Goal: Task Accomplishment & Management: Manage account settings

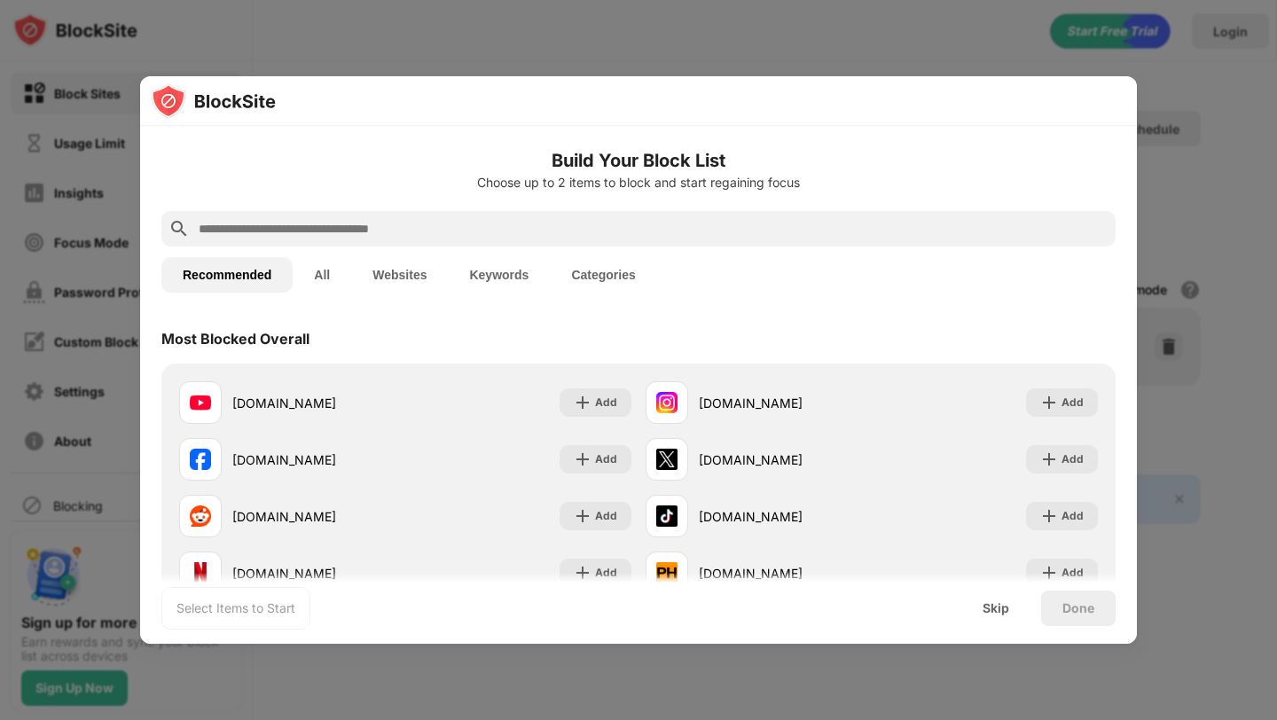
click at [476, 223] on input "text" at bounding box center [652, 228] width 911 height 21
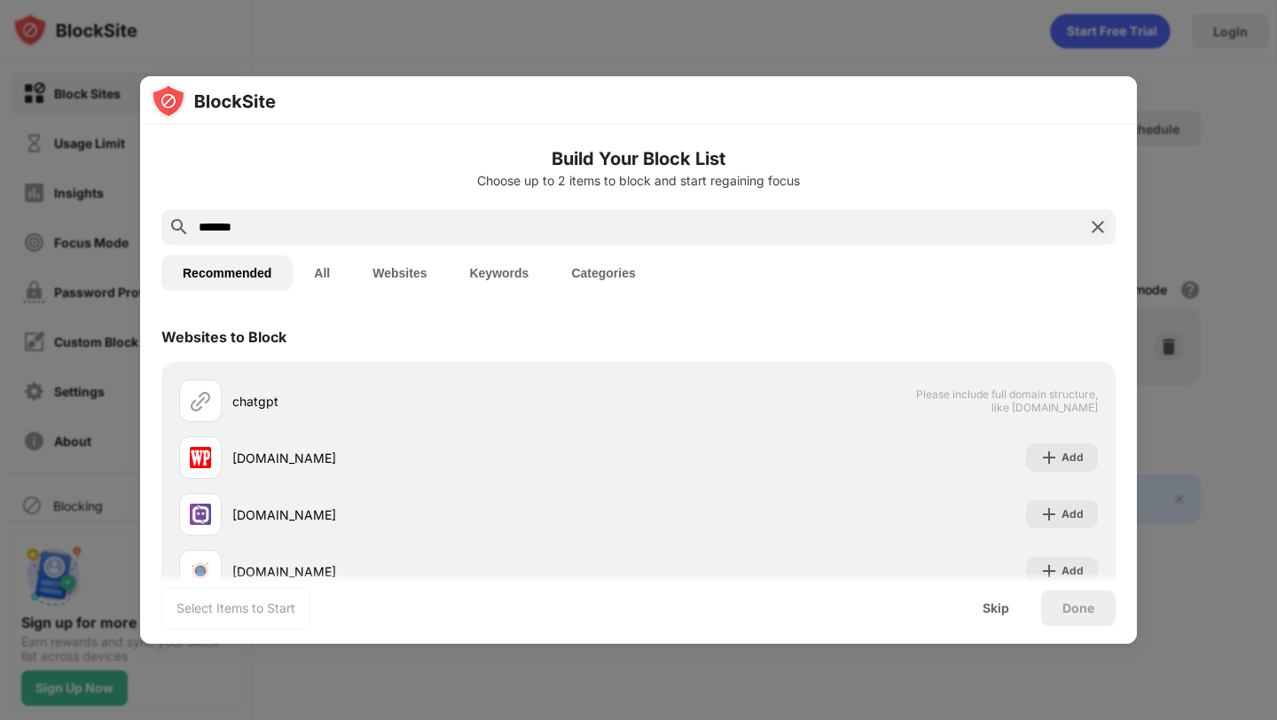
click at [387, 278] on button "Websites" at bounding box center [399, 272] width 97 height 35
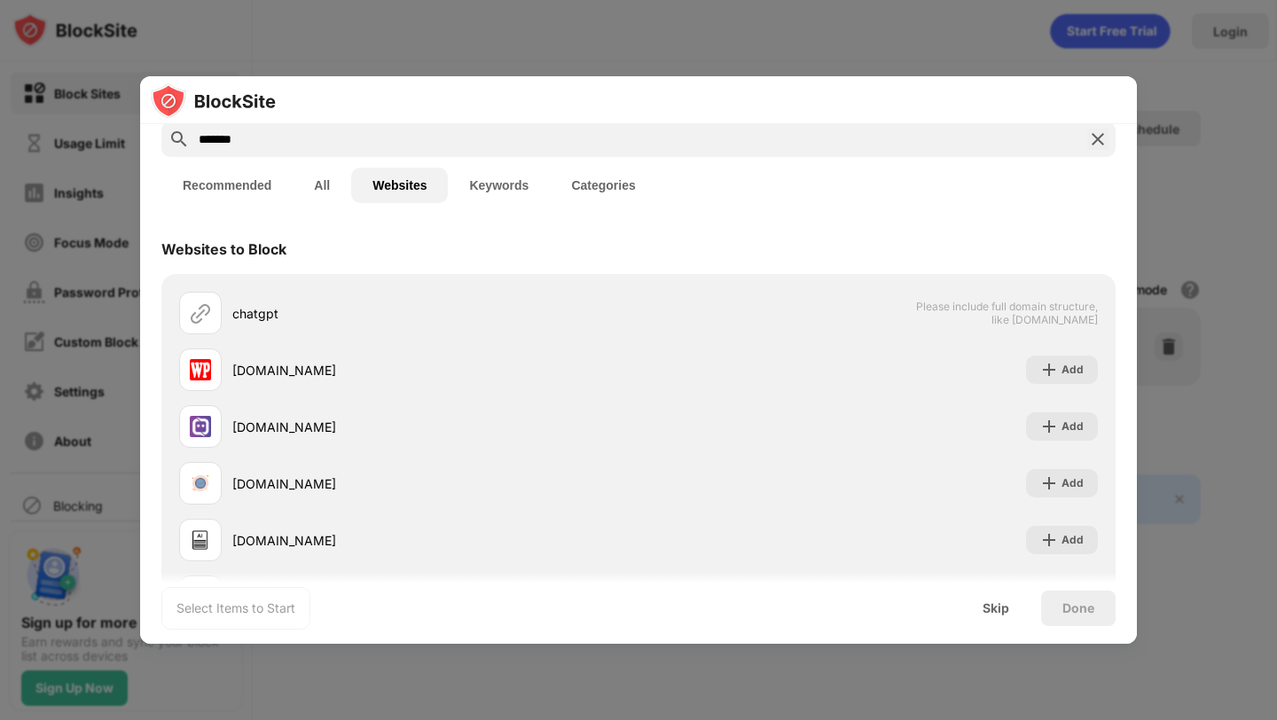
scroll to position [93, 0]
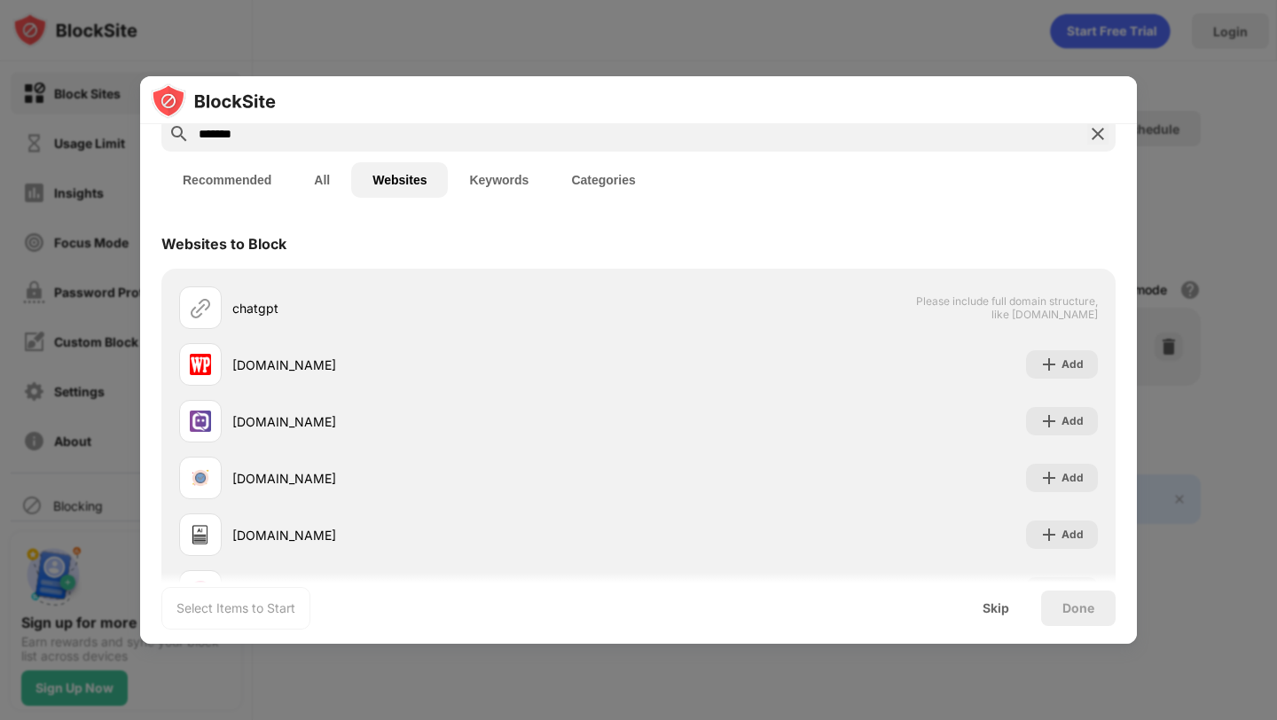
click at [590, 135] on input "*******" at bounding box center [638, 133] width 883 height 21
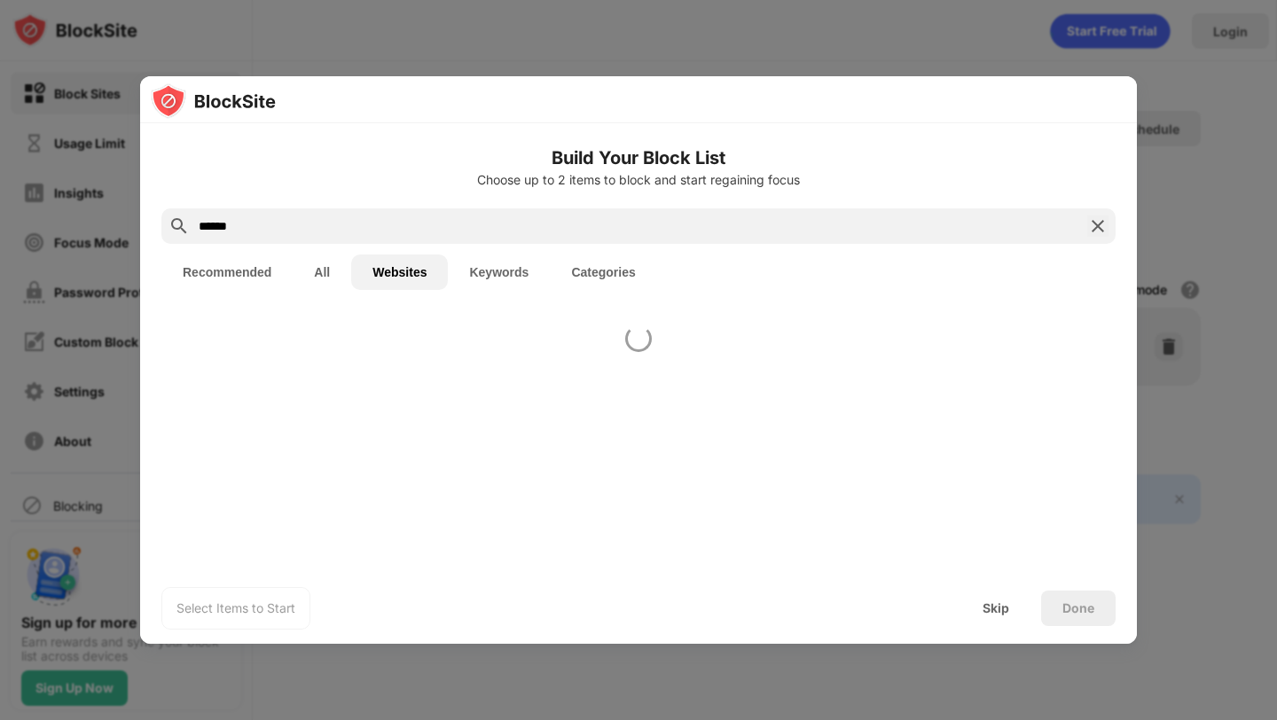
scroll to position [0, 0]
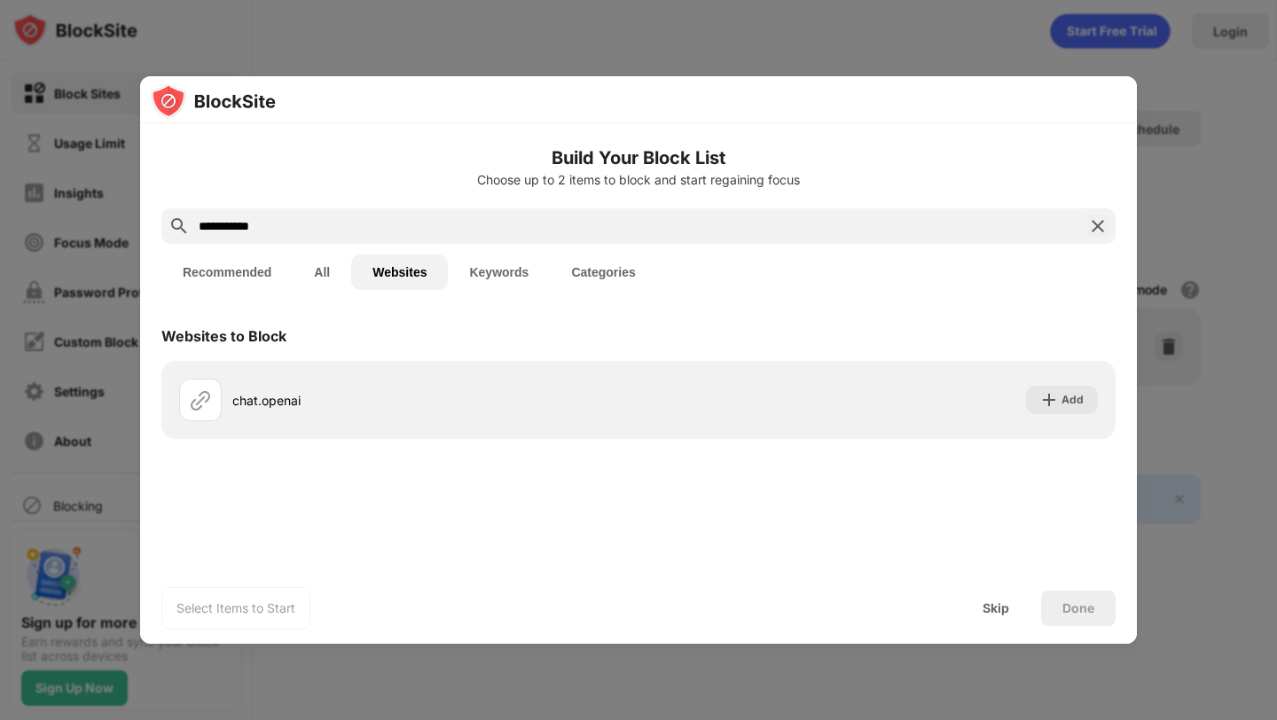
type input "**********"
drag, startPoint x: 298, startPoint y: 229, endPoint x: 129, endPoint y: 214, distance: 169.1
click at [129, 719] on div "**********" at bounding box center [638, 720] width 1277 height 0
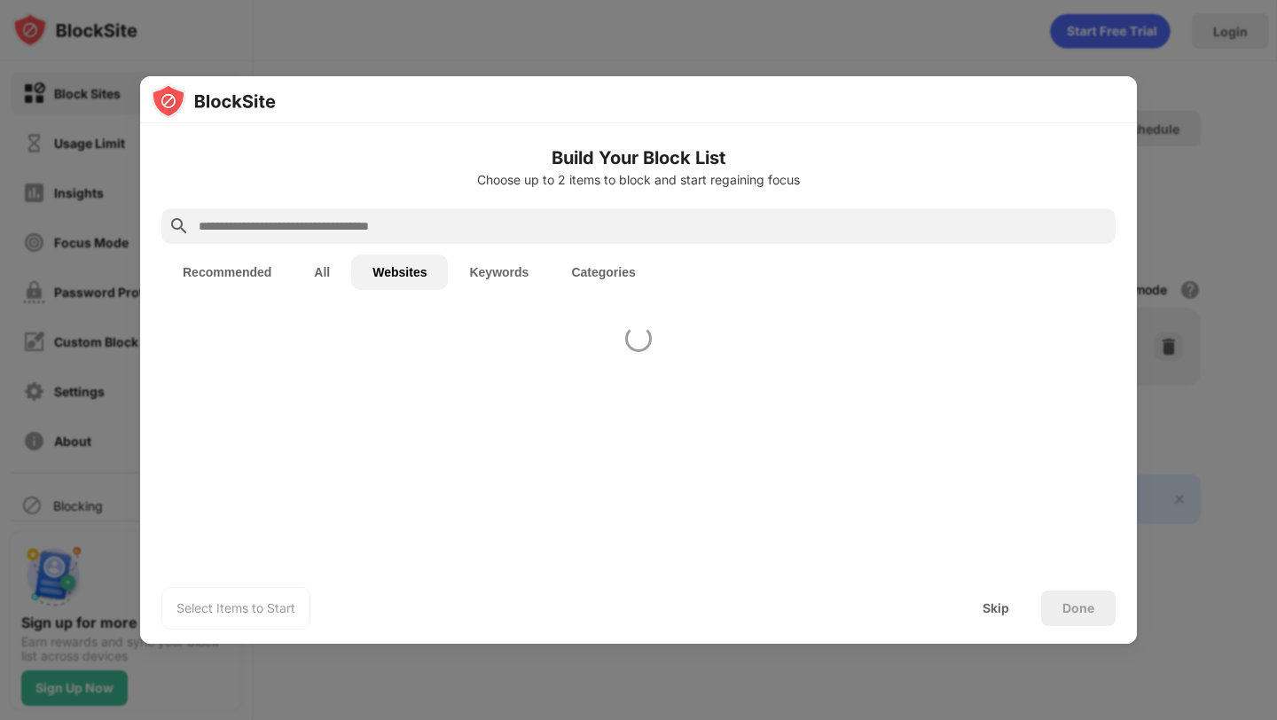
paste input "**********"
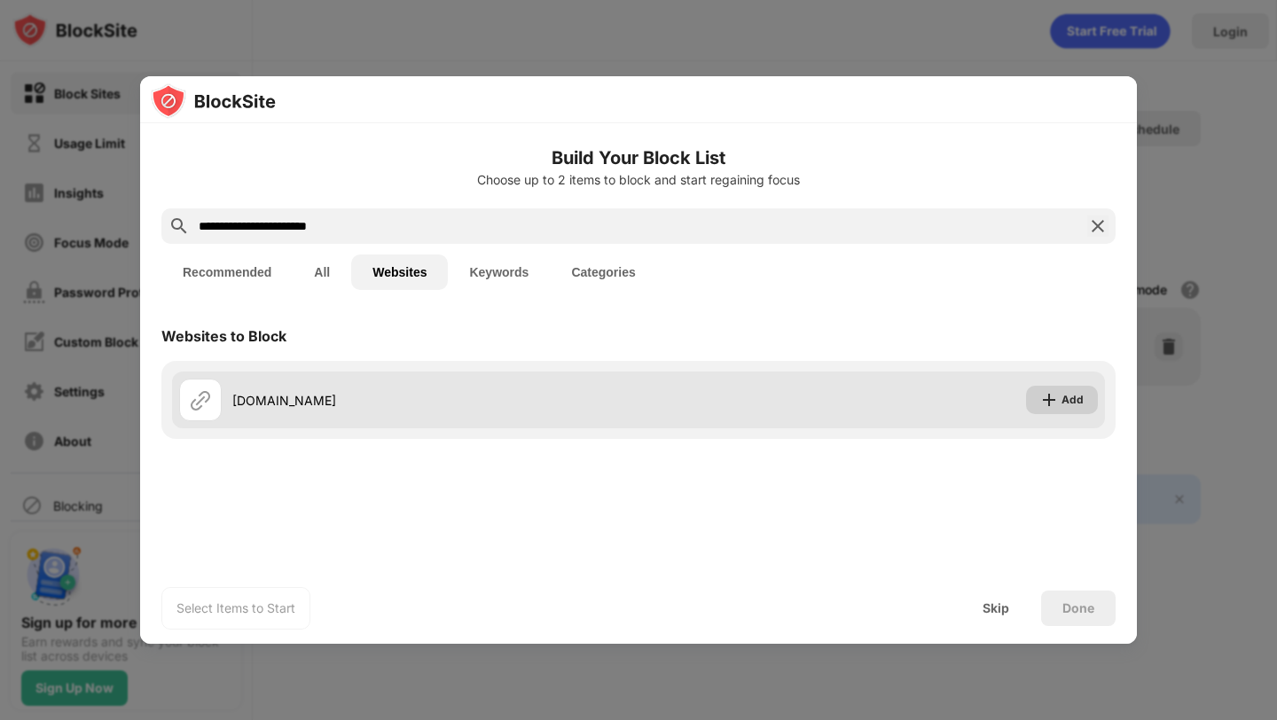
type input "**********"
click at [1074, 395] on div "Add" at bounding box center [1072, 400] width 22 height 18
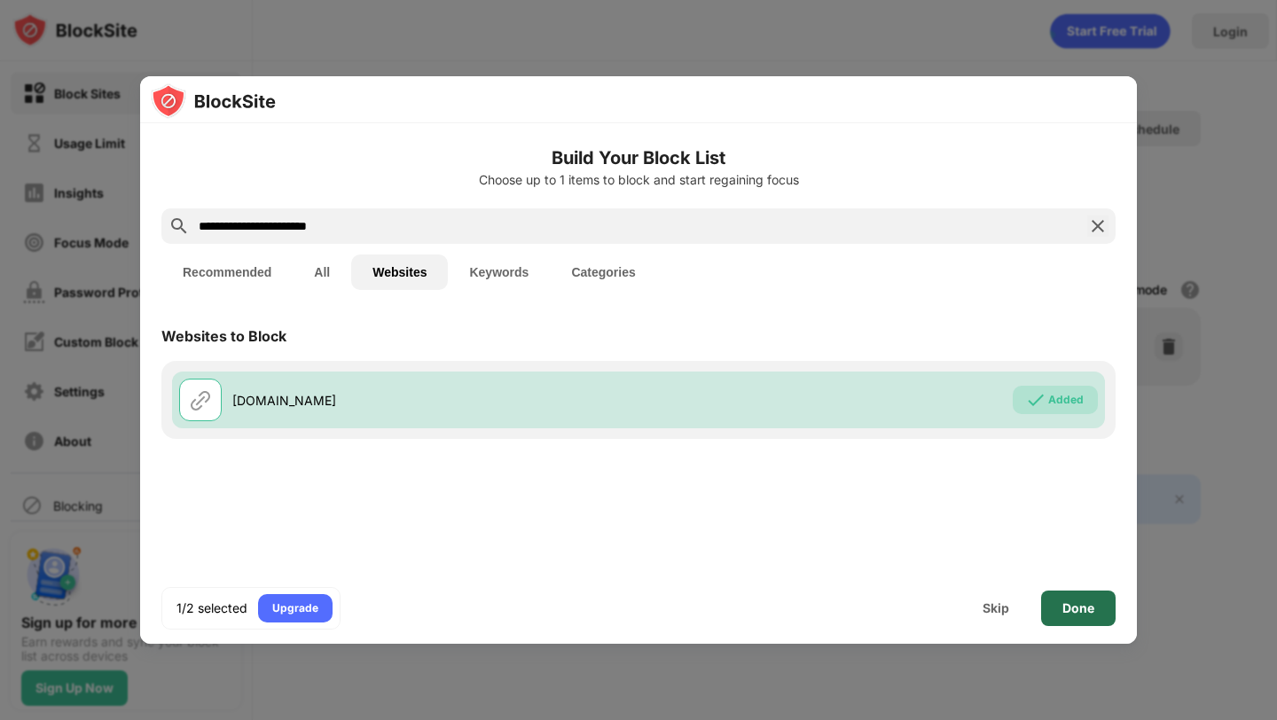
click at [1070, 608] on div "Done" at bounding box center [1078, 608] width 32 height 14
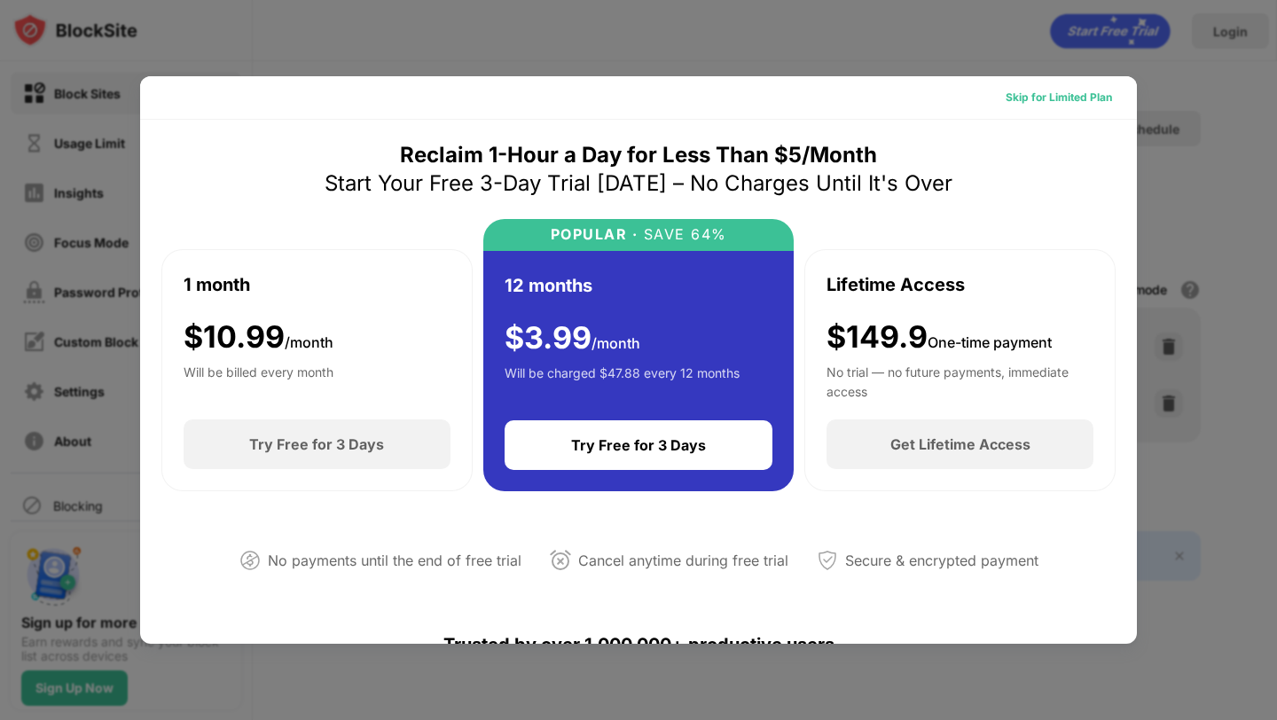
click at [1039, 95] on div "Skip for Limited Plan" at bounding box center [1058, 98] width 106 height 18
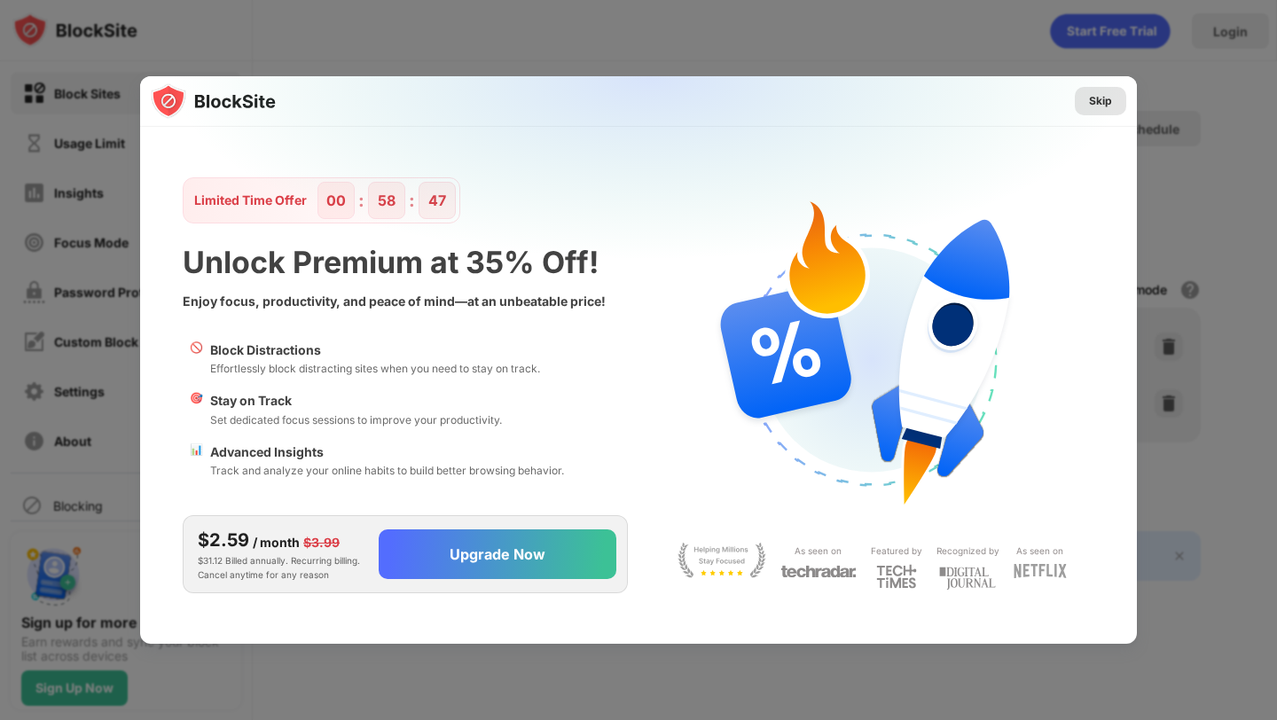
click at [1107, 98] on div "Skip" at bounding box center [1100, 101] width 23 height 18
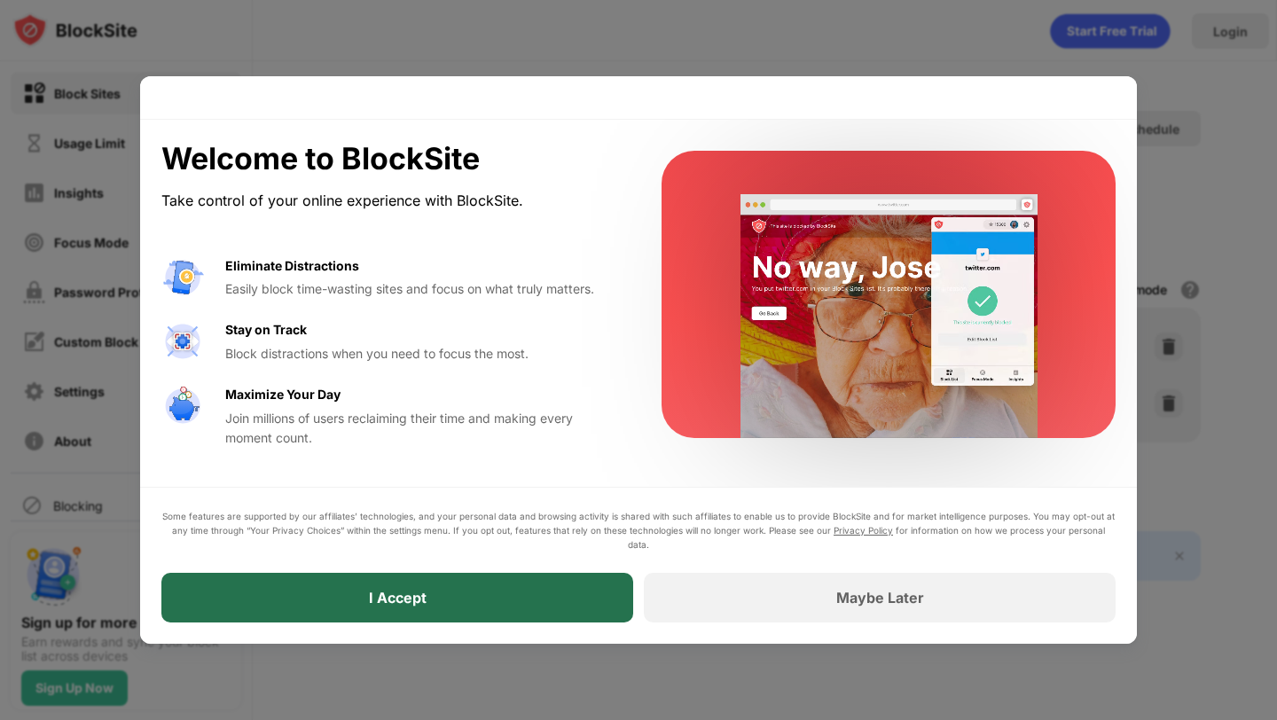
click at [418, 589] on div "I Accept" at bounding box center [398, 598] width 58 height 18
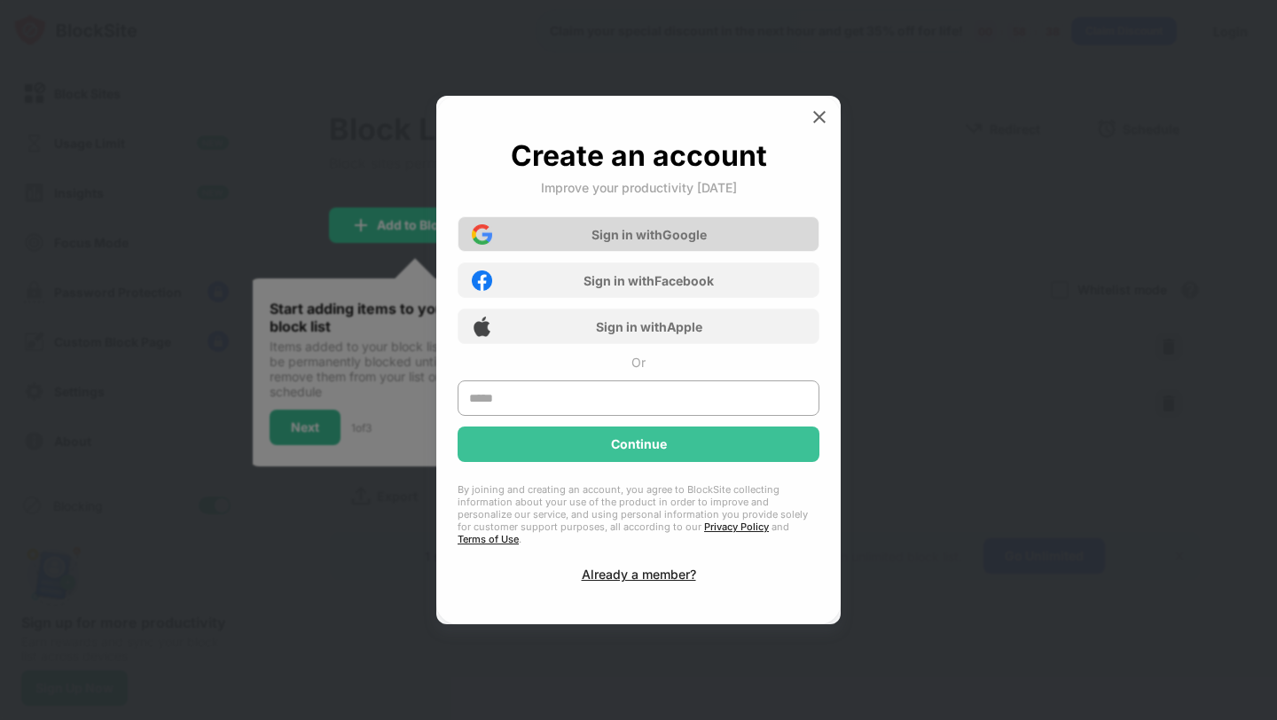
click at [671, 242] on div "Sign in with Google" at bounding box center [648, 234] width 115 height 15
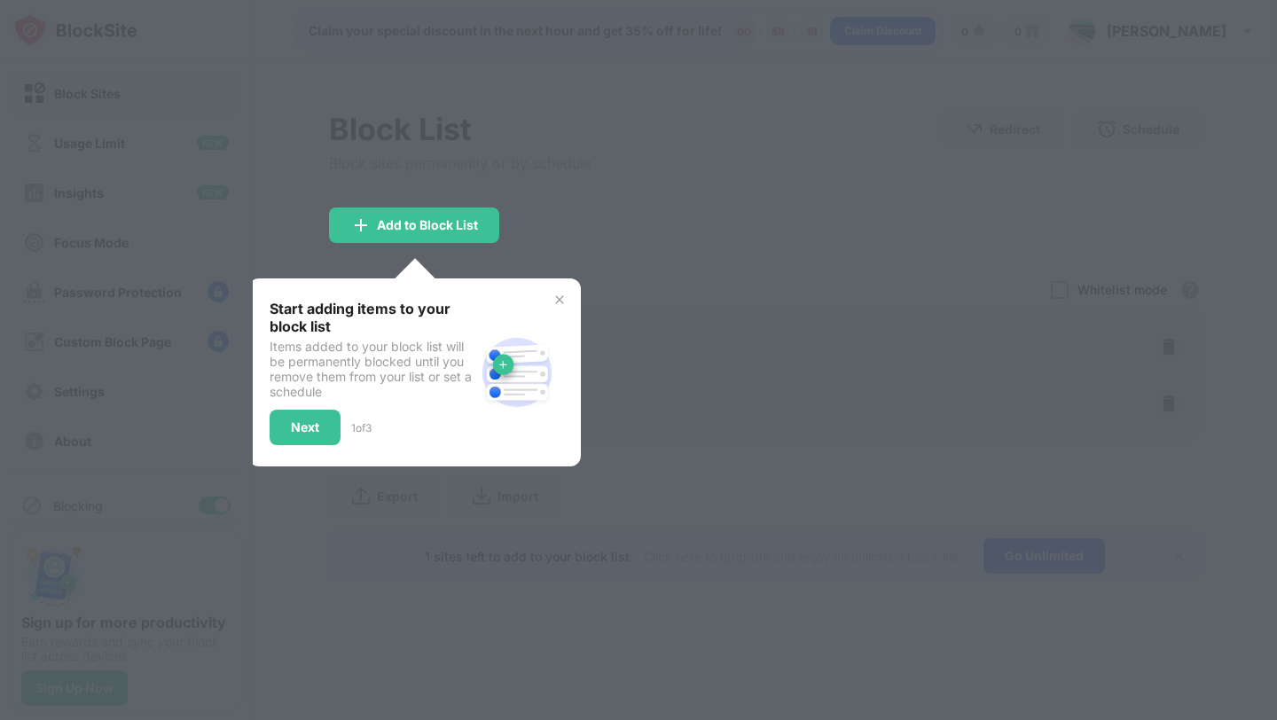
click at [660, 271] on div at bounding box center [638, 360] width 1277 height 720
click at [310, 420] on div "Next" at bounding box center [305, 427] width 28 height 14
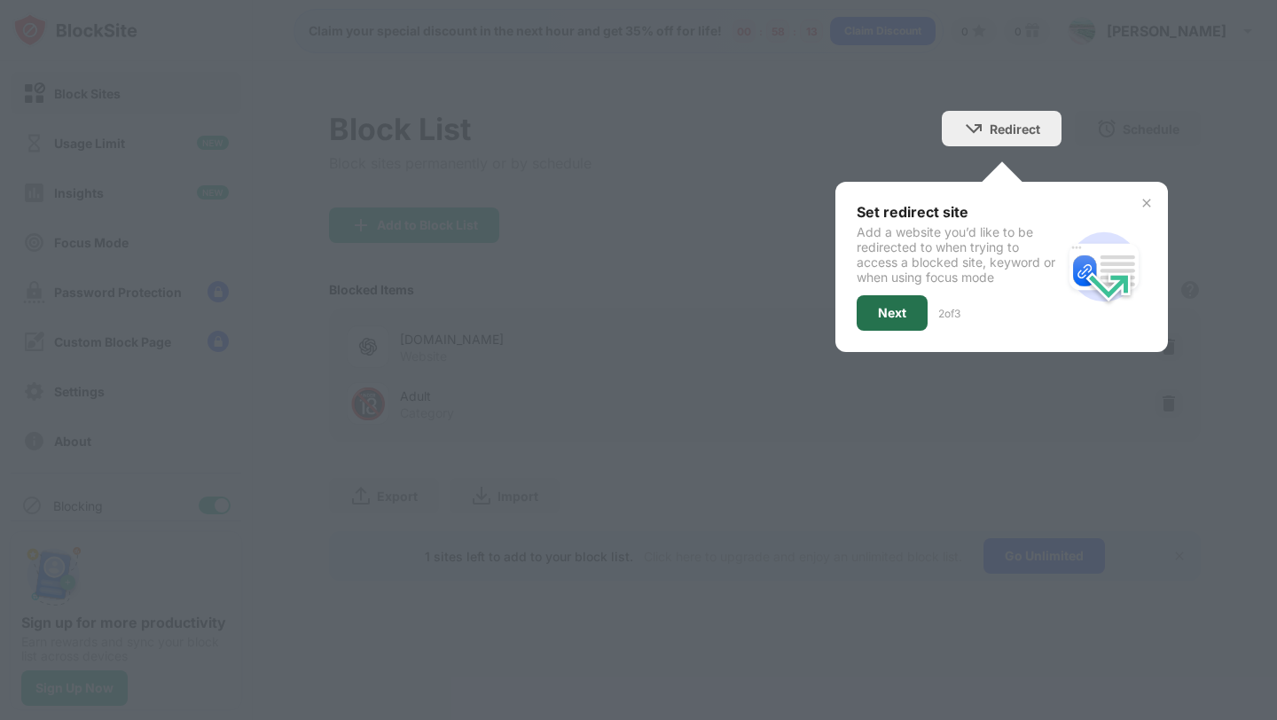
click at [887, 314] on div "Next" at bounding box center [892, 313] width 28 height 14
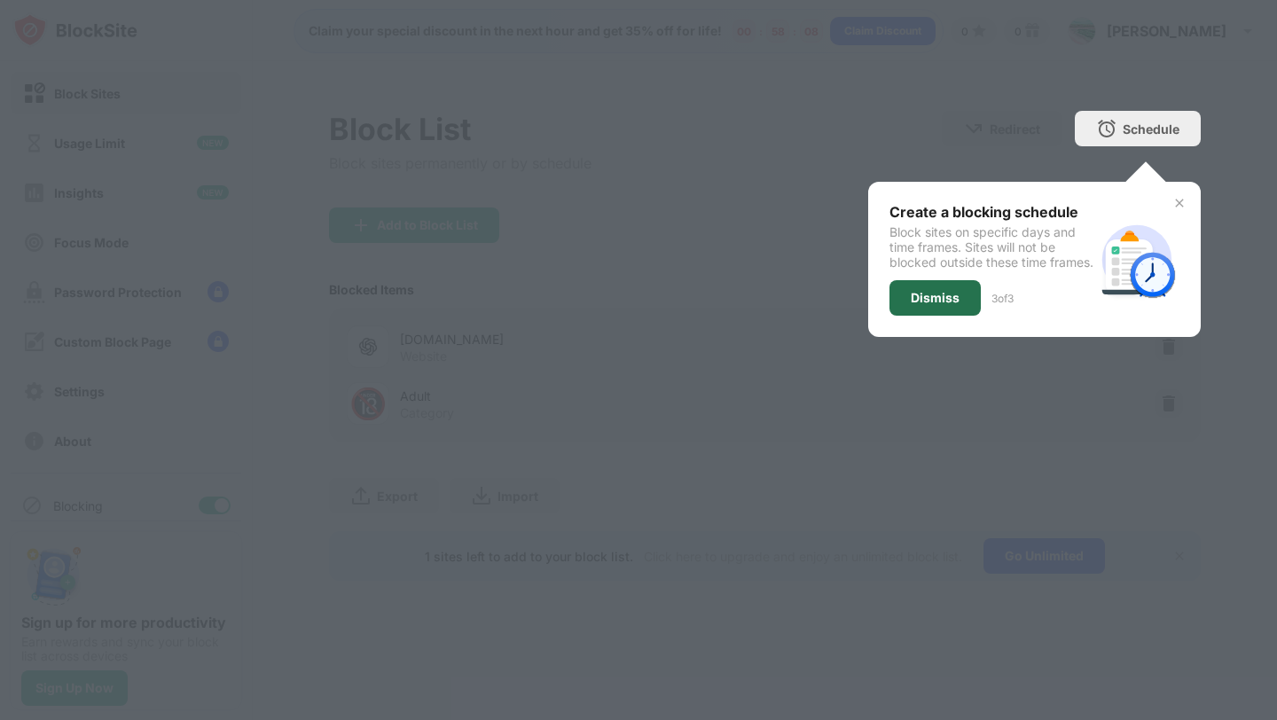
click at [936, 305] on div "Dismiss" at bounding box center [934, 298] width 49 height 14
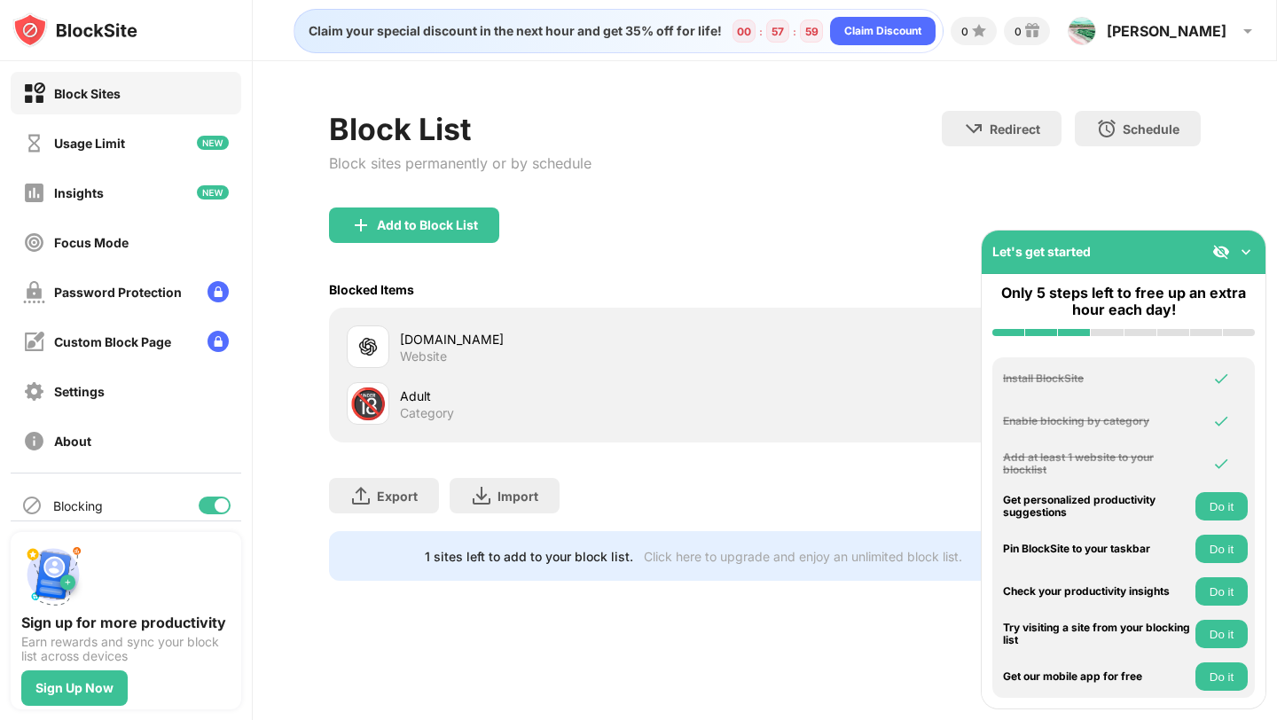
click at [1248, 250] on img at bounding box center [1246, 252] width 18 height 18
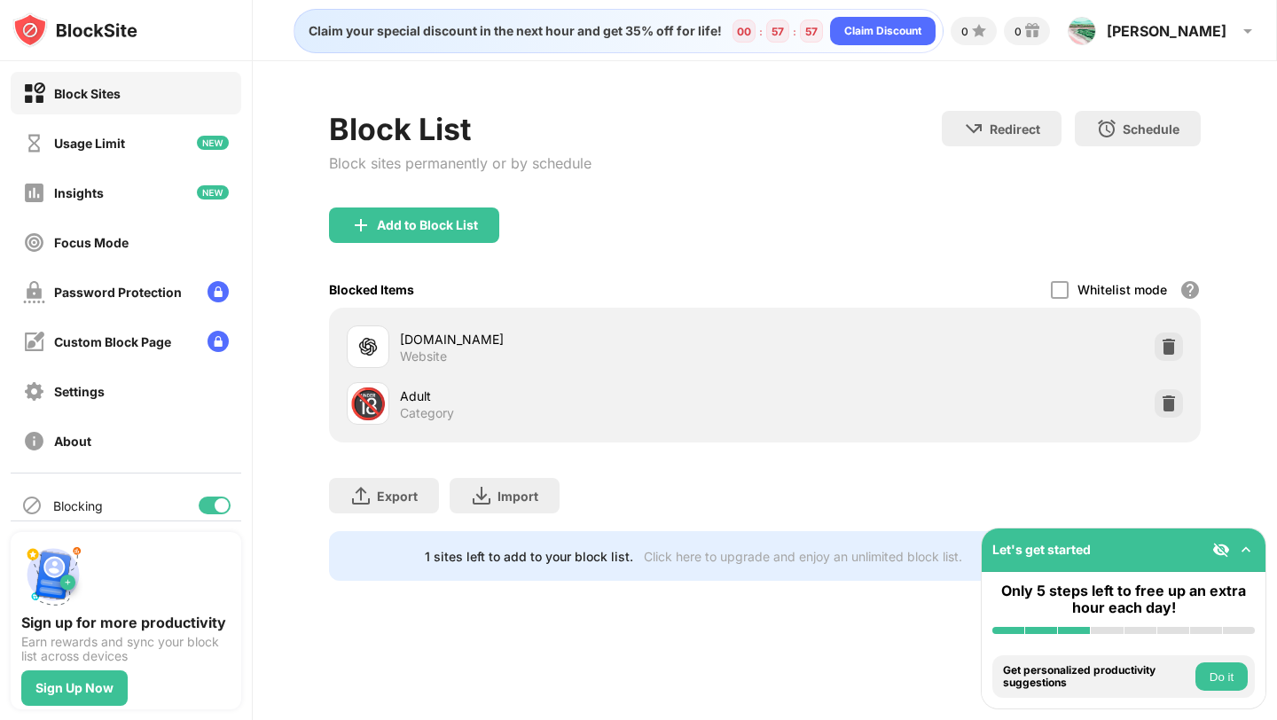
click at [375, 406] on div "🔞" at bounding box center [367, 404] width 37 height 36
click at [413, 402] on div "Adult" at bounding box center [582, 396] width 364 height 19
click at [1162, 402] on img at bounding box center [1169, 404] width 18 height 18
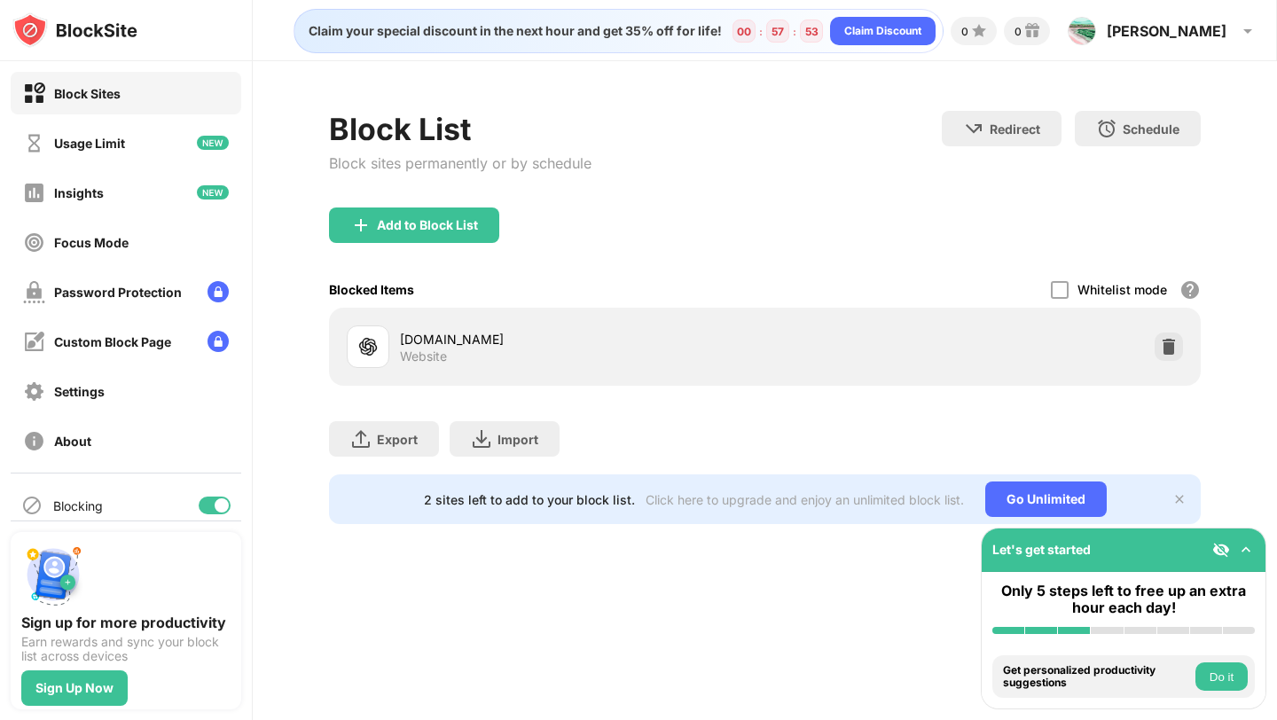
click at [800, 246] on div "Add to Block List" at bounding box center [764, 239] width 871 height 64
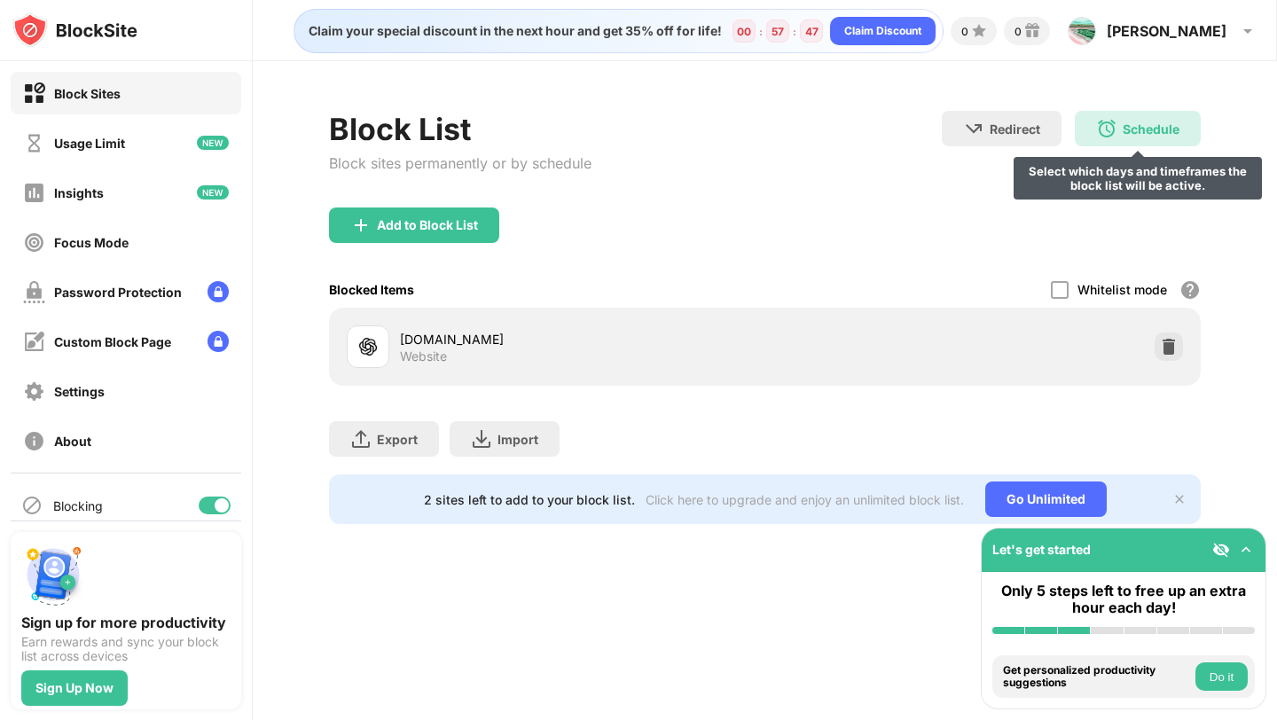
click at [1113, 129] on img at bounding box center [1106, 128] width 21 height 21
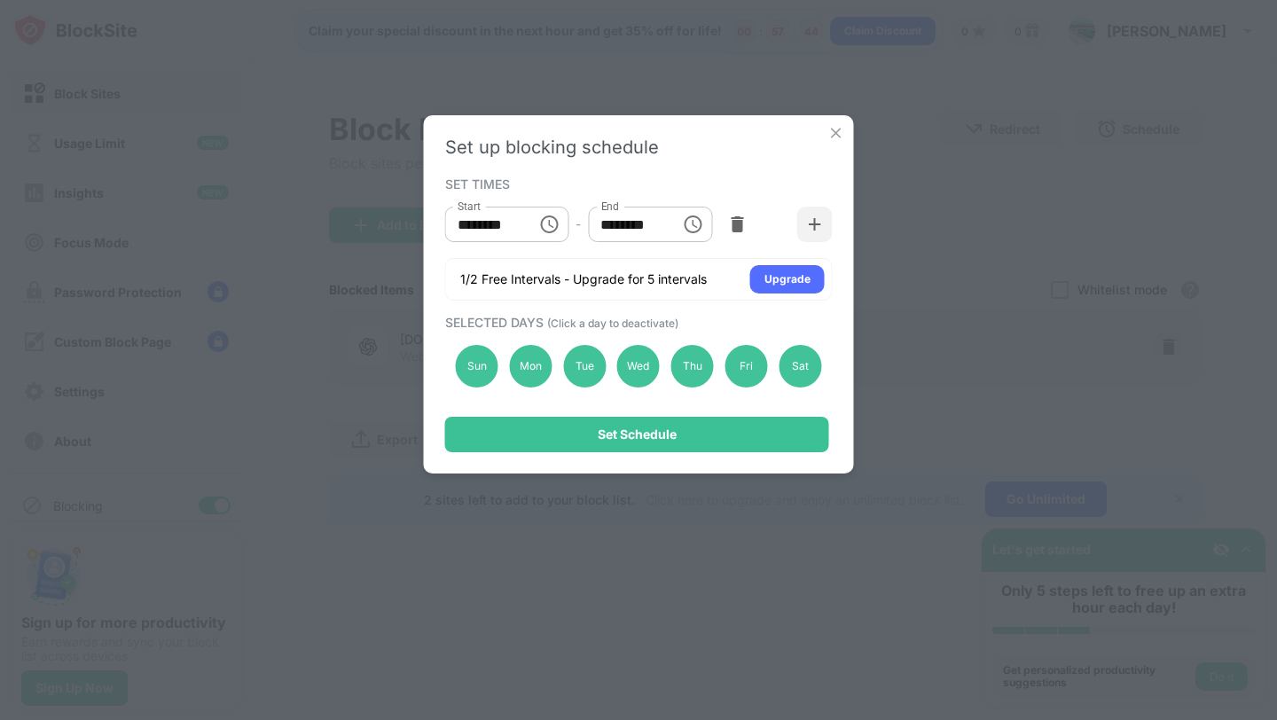
click at [549, 223] on icon "Choose time, selected time is 10:00 AM" at bounding box center [550, 224] width 5 height 8
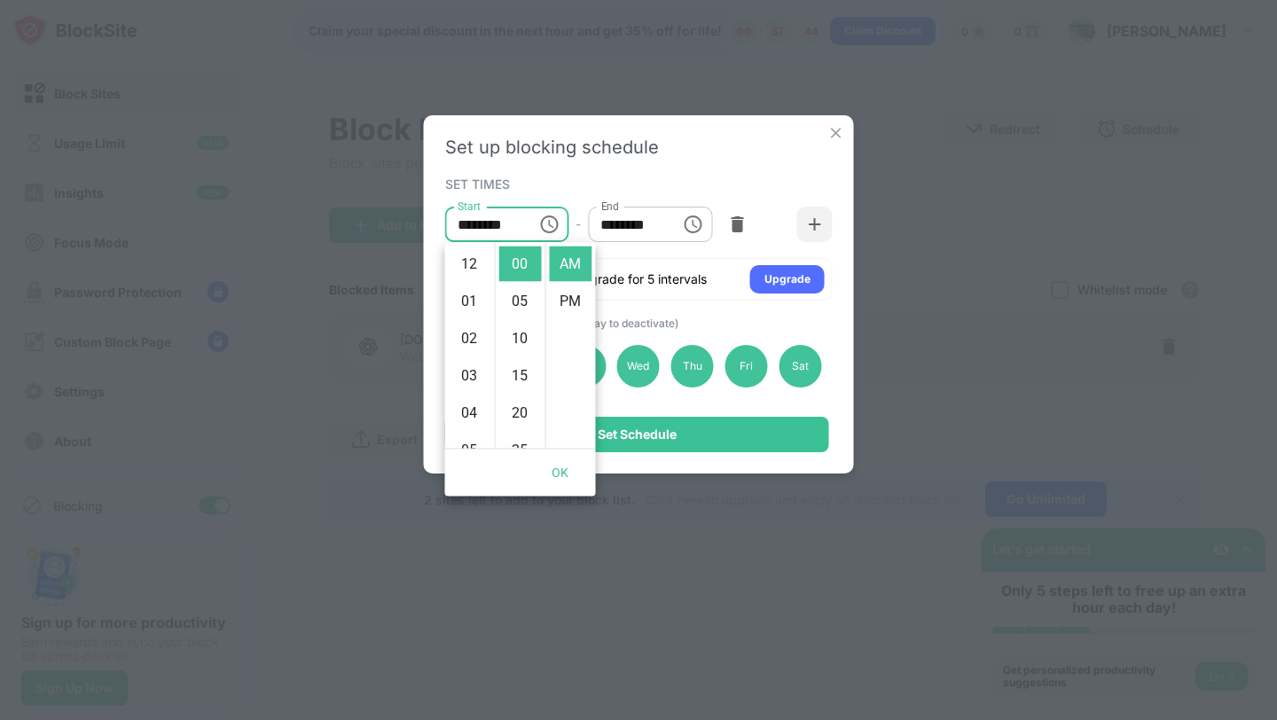
scroll to position [372, 0]
click at [473, 291] on li "01" at bounding box center [470, 289] width 43 height 35
type input "********"
click at [638, 223] on input "********" at bounding box center [628, 224] width 80 height 35
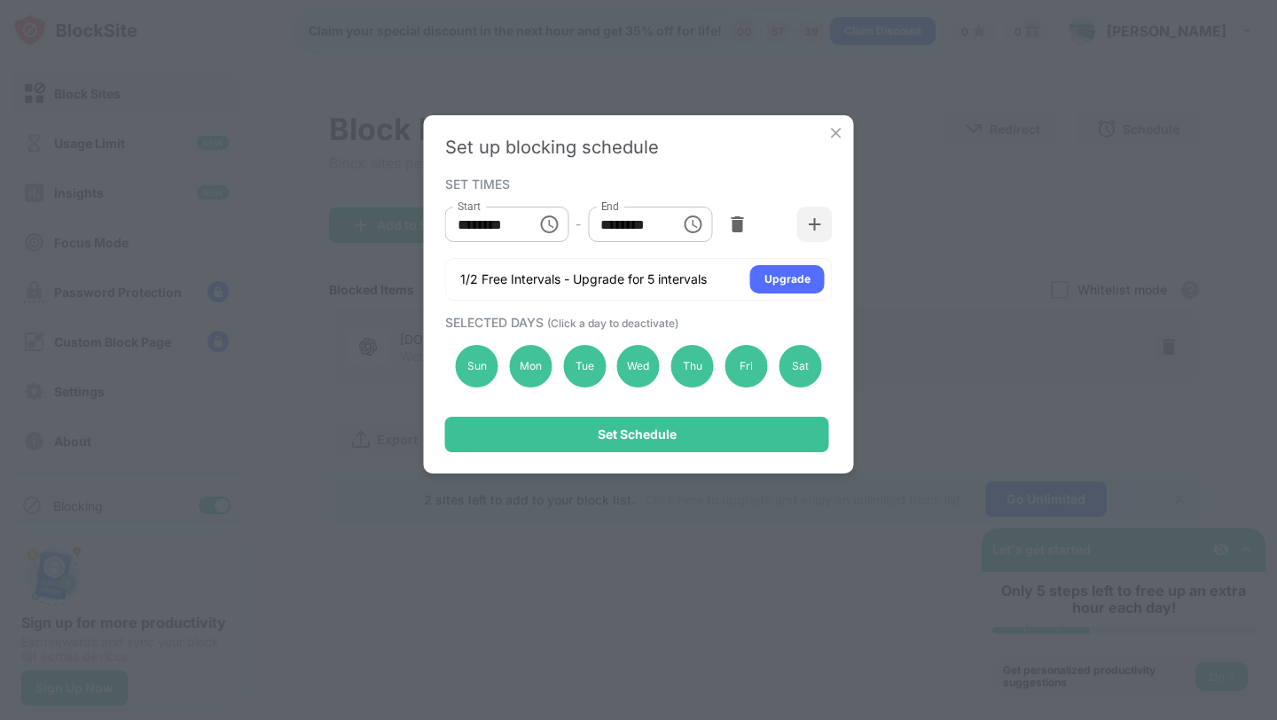
click at [688, 228] on icon "Choose time, selected time is 1:00 PM" at bounding box center [692, 224] width 21 height 21
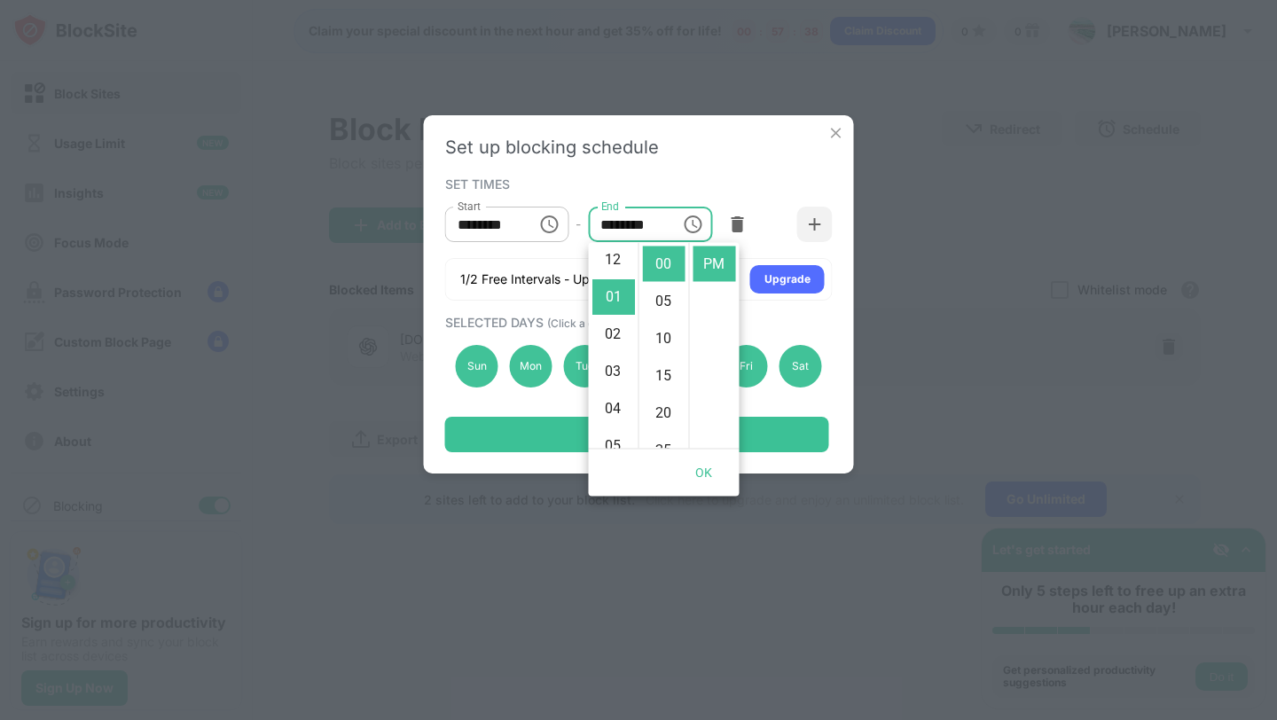
scroll to position [0, 0]
click at [614, 275] on li "12" at bounding box center [613, 263] width 43 height 35
click at [709, 264] on li "PM" at bounding box center [714, 263] width 43 height 35
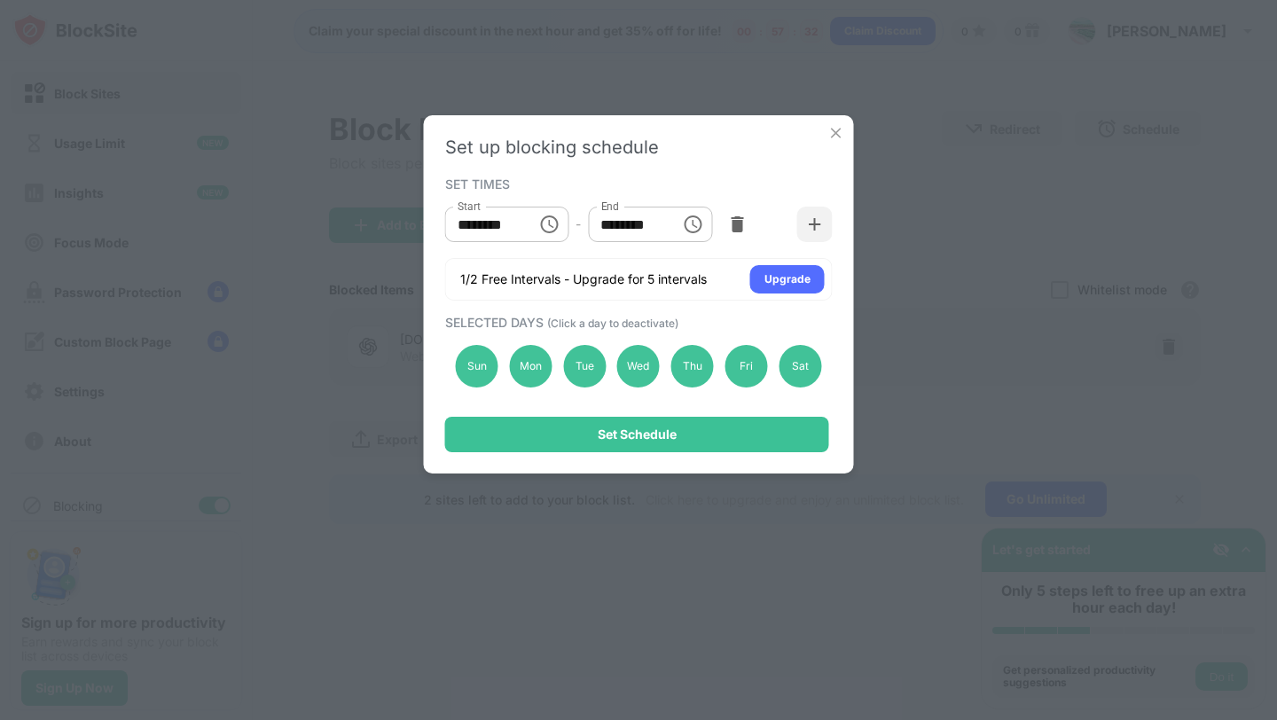
click at [667, 237] on input "********" at bounding box center [628, 224] width 80 height 35
click at [688, 225] on icon "Choose time, selected time is 12:00 PM" at bounding box center [692, 224] width 21 height 21
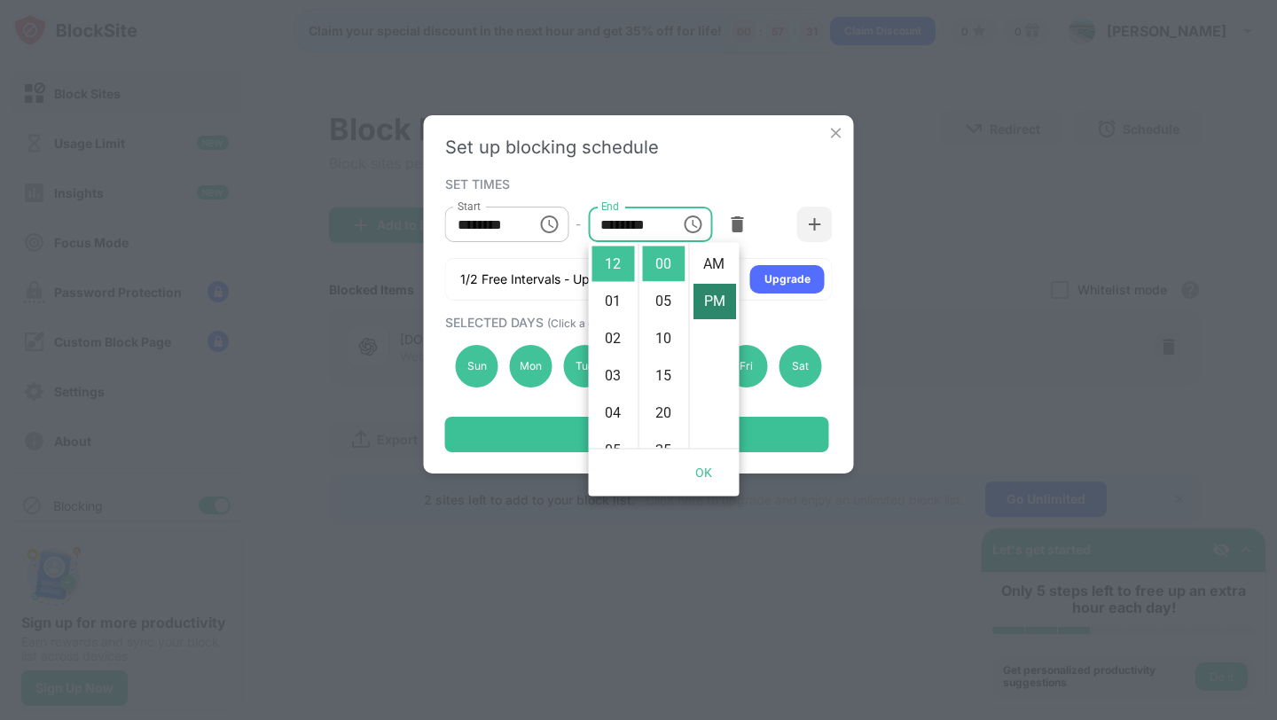
scroll to position [1, 0]
click at [715, 264] on li "AM" at bounding box center [714, 263] width 43 height 35
type input "********"
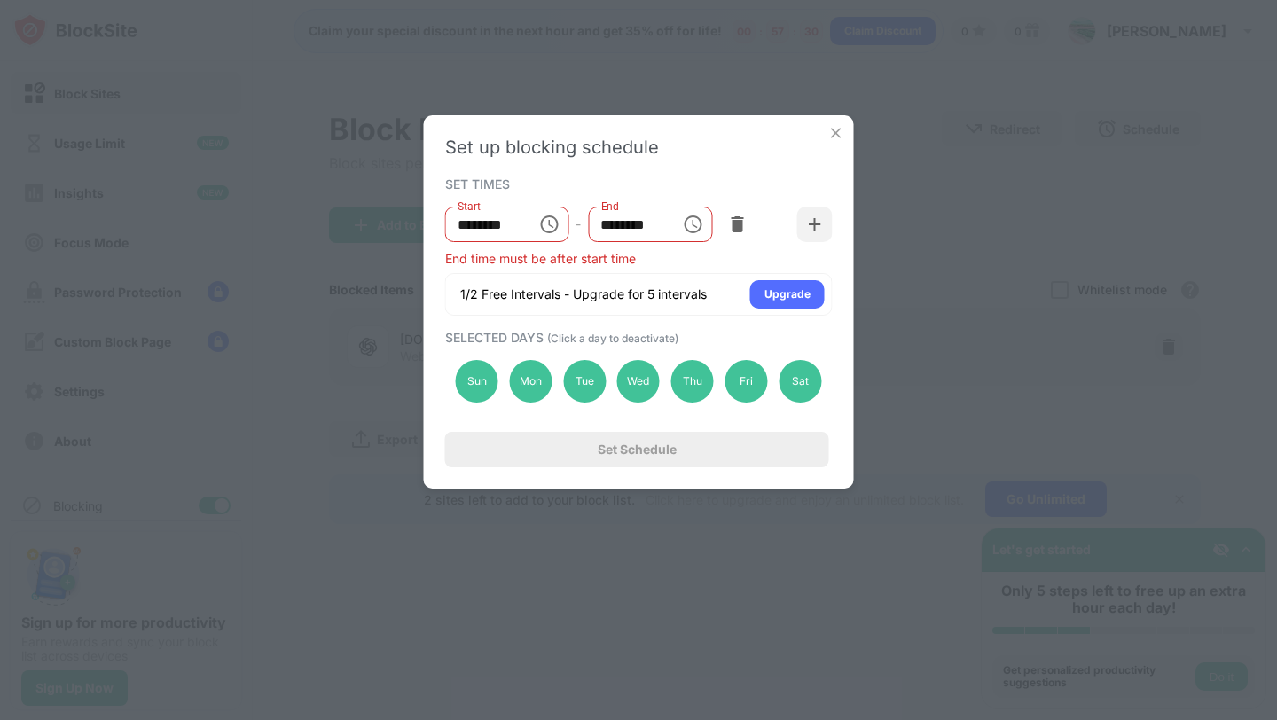
scroll to position [0, 0]
click at [549, 224] on icon "Choose time, selected time is 1:00 AM" at bounding box center [548, 224] width 21 height 21
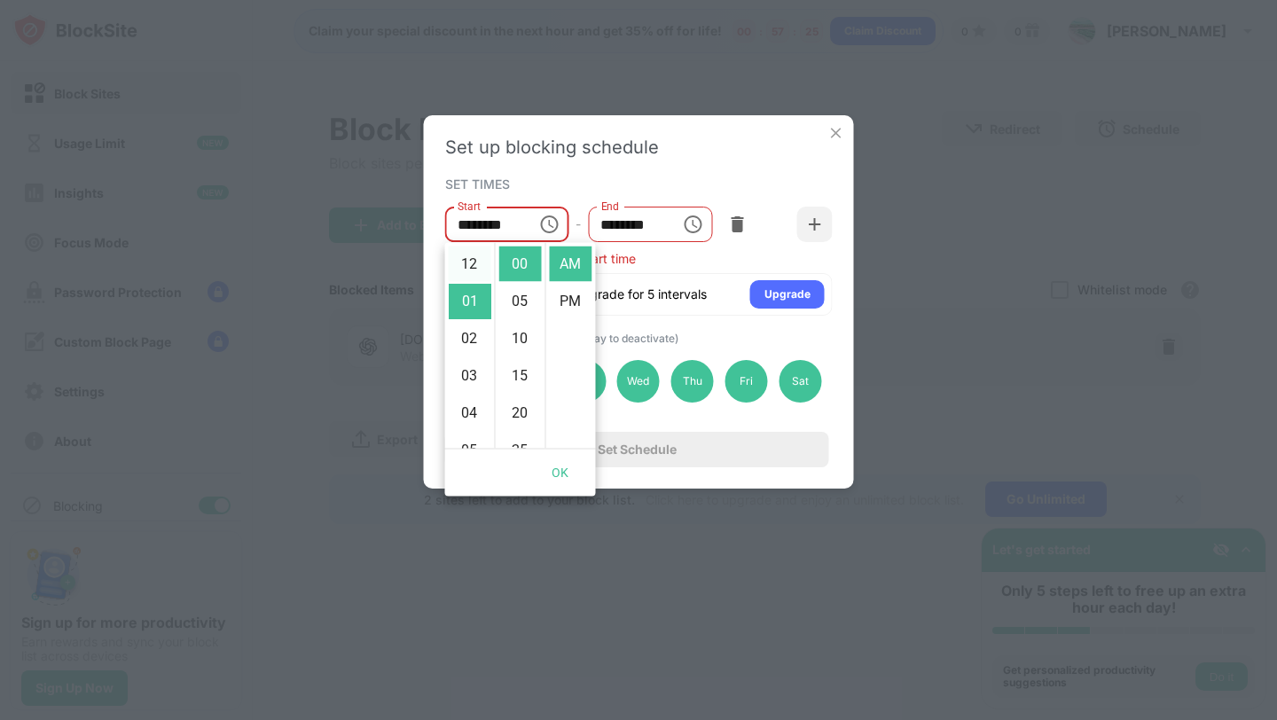
click at [469, 270] on li "12" at bounding box center [470, 263] width 43 height 35
type input "********"
click at [678, 232] on button "Choose time, selected time is 12:00 AM" at bounding box center [692, 224] width 35 height 35
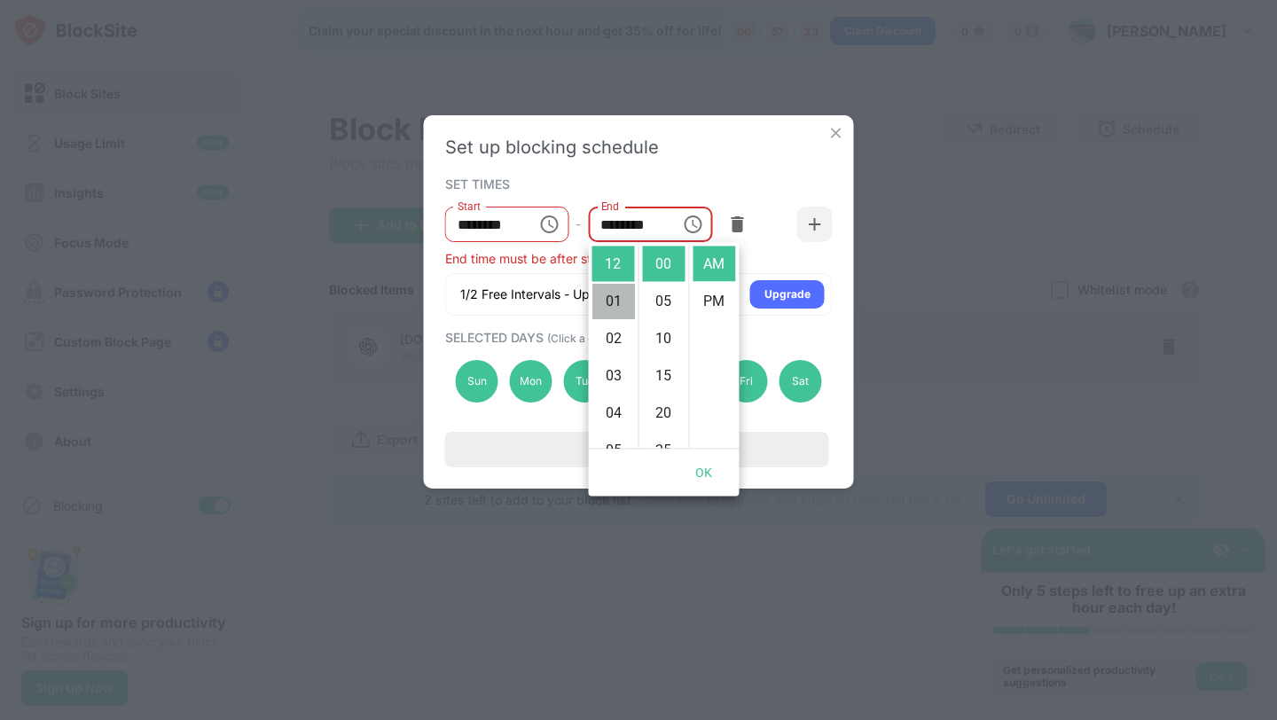
click at [613, 307] on li "01" at bounding box center [613, 301] width 43 height 35
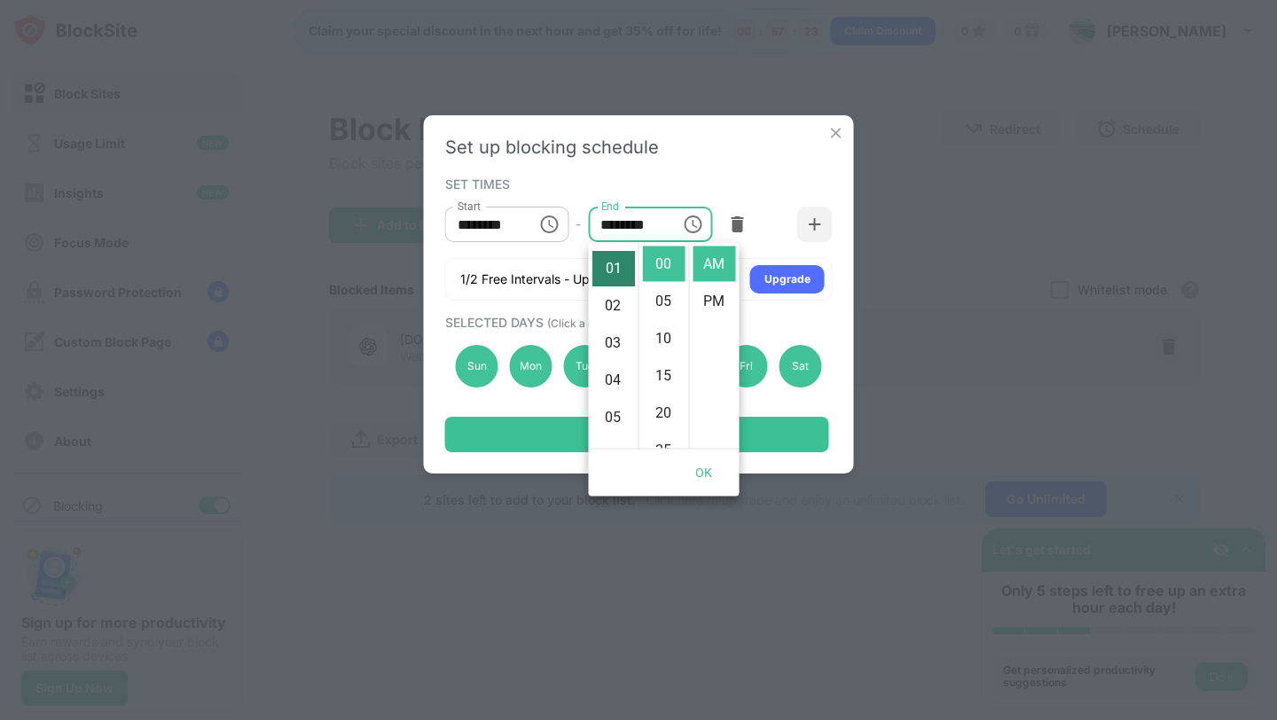
scroll to position [37, 0]
click at [721, 193] on div "SET TIMES Start ******** Start - End ******** End 1/2 Free Intervals - Upgrade …" at bounding box center [638, 236] width 387 height 129
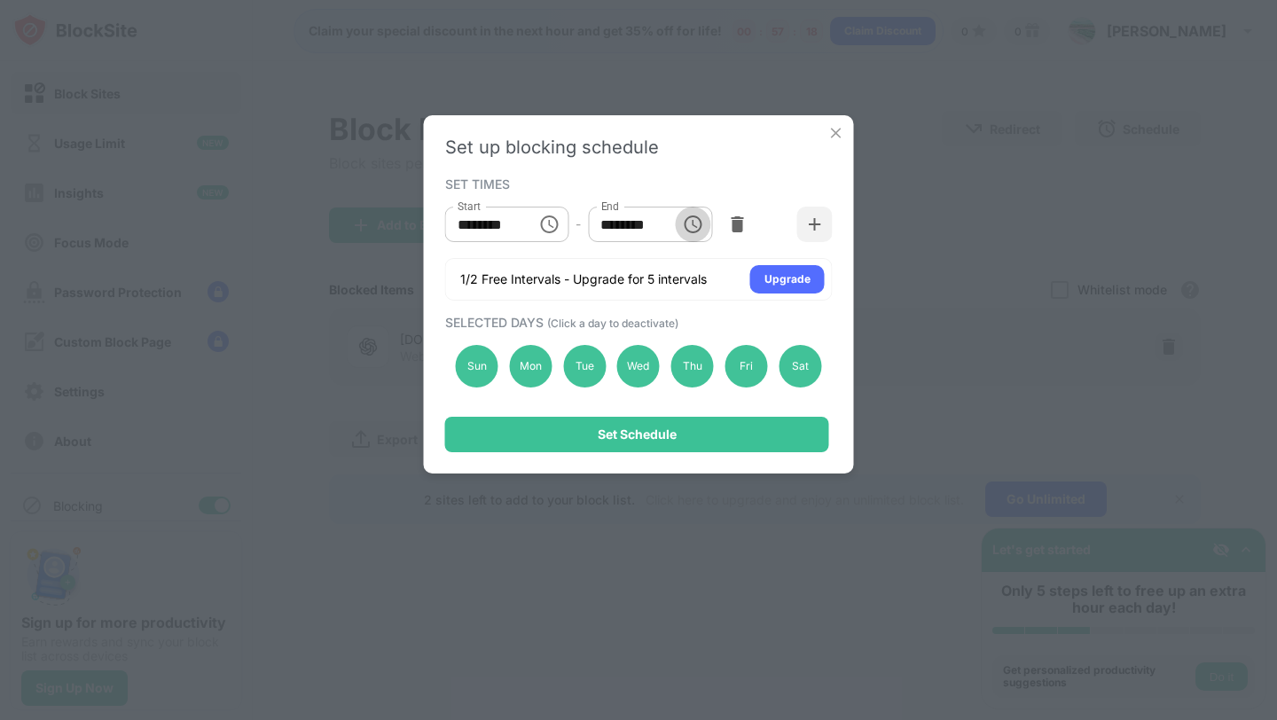
click at [691, 230] on icon "Choose time, selected time is 1:00 AM" at bounding box center [692, 224] width 21 height 21
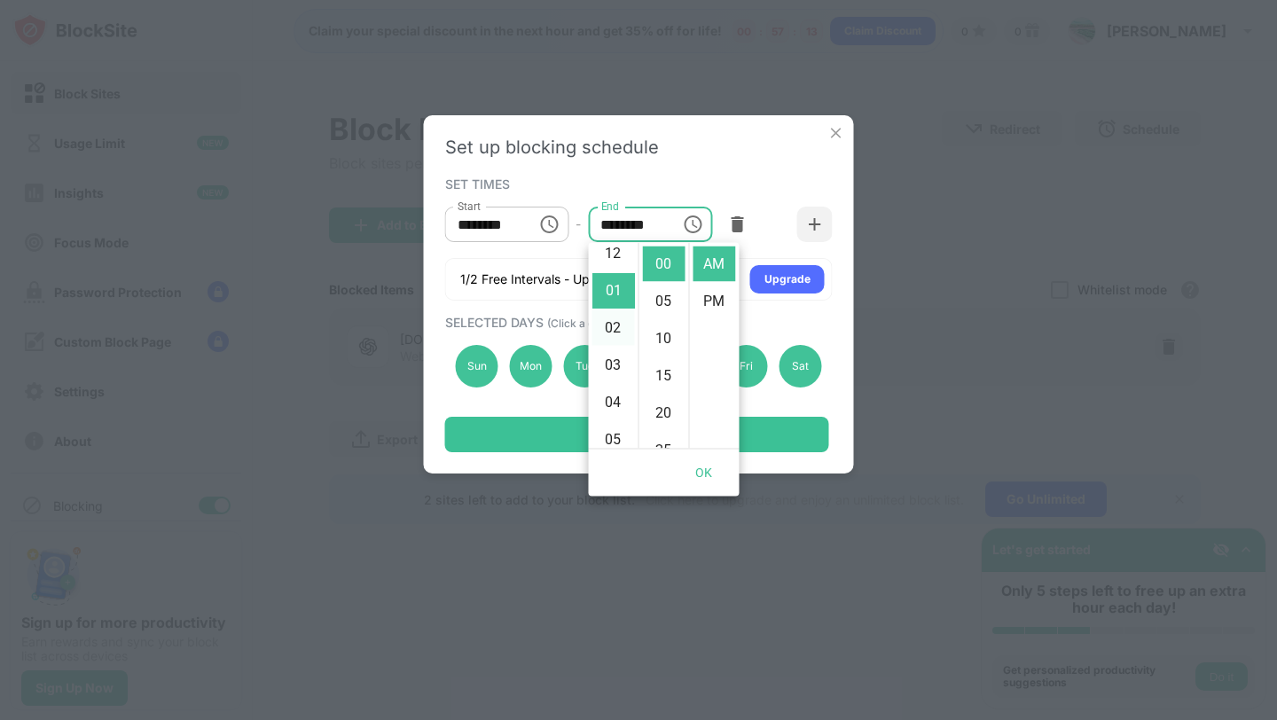
scroll to position [0, 0]
click at [611, 338] on li "11" at bounding box center [613, 335] width 43 height 35
click at [719, 295] on li "PM" at bounding box center [714, 301] width 43 height 35
type input "********"
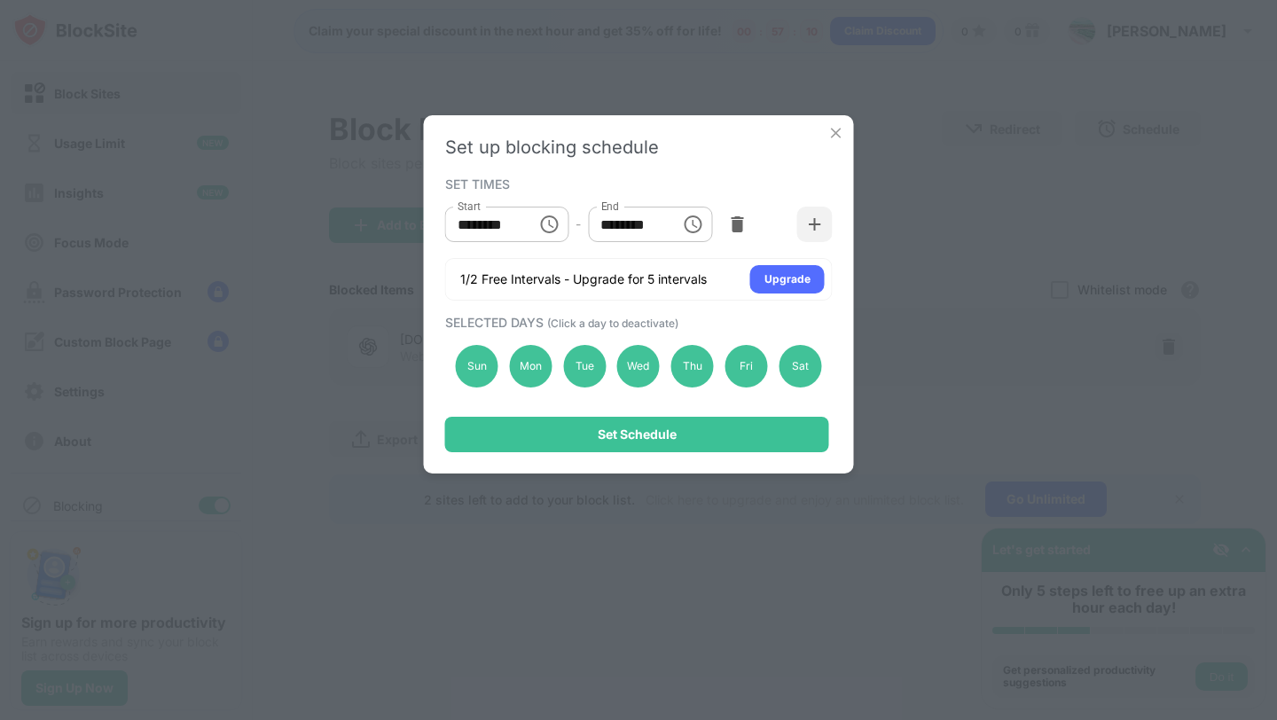
scroll to position [37, 0]
click at [749, 144] on div "Set up blocking schedule" at bounding box center [638, 147] width 387 height 21
click at [494, 367] on div "Sun" at bounding box center [477, 366] width 43 height 43
click at [479, 370] on div "Sun" at bounding box center [477, 366] width 43 height 43
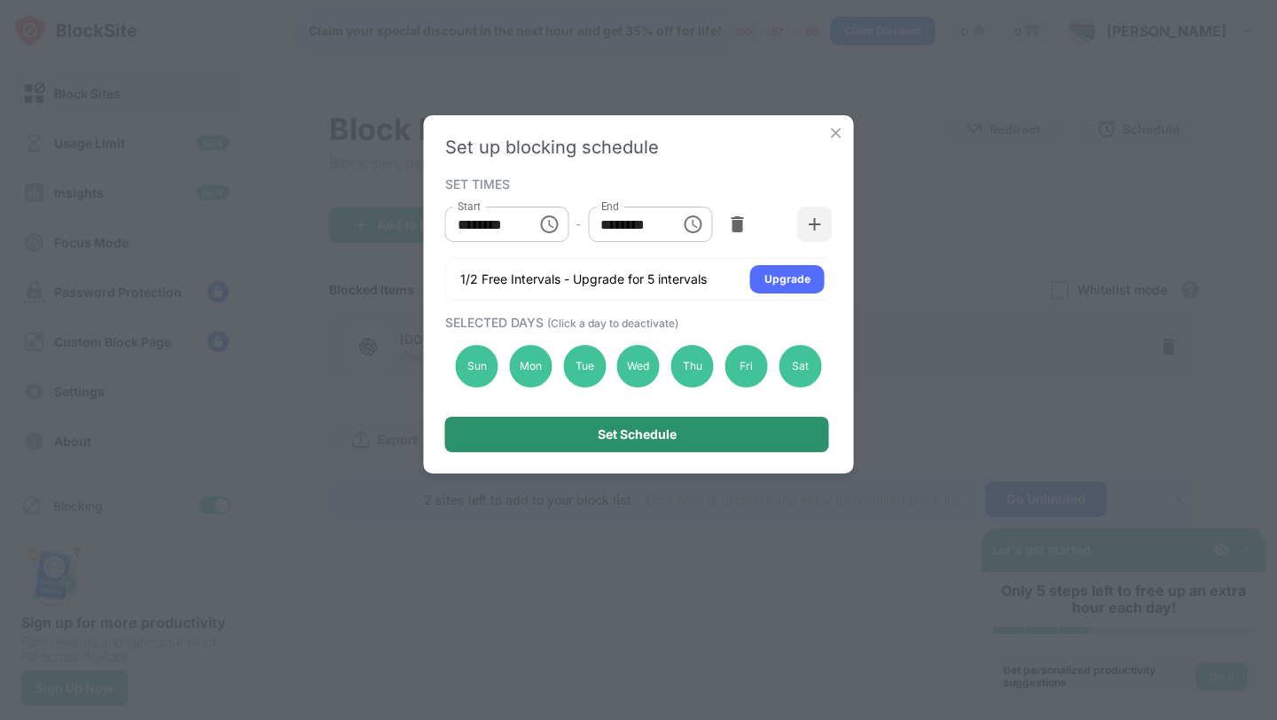
click at [584, 434] on div "Set Schedule" at bounding box center [637, 434] width 384 height 35
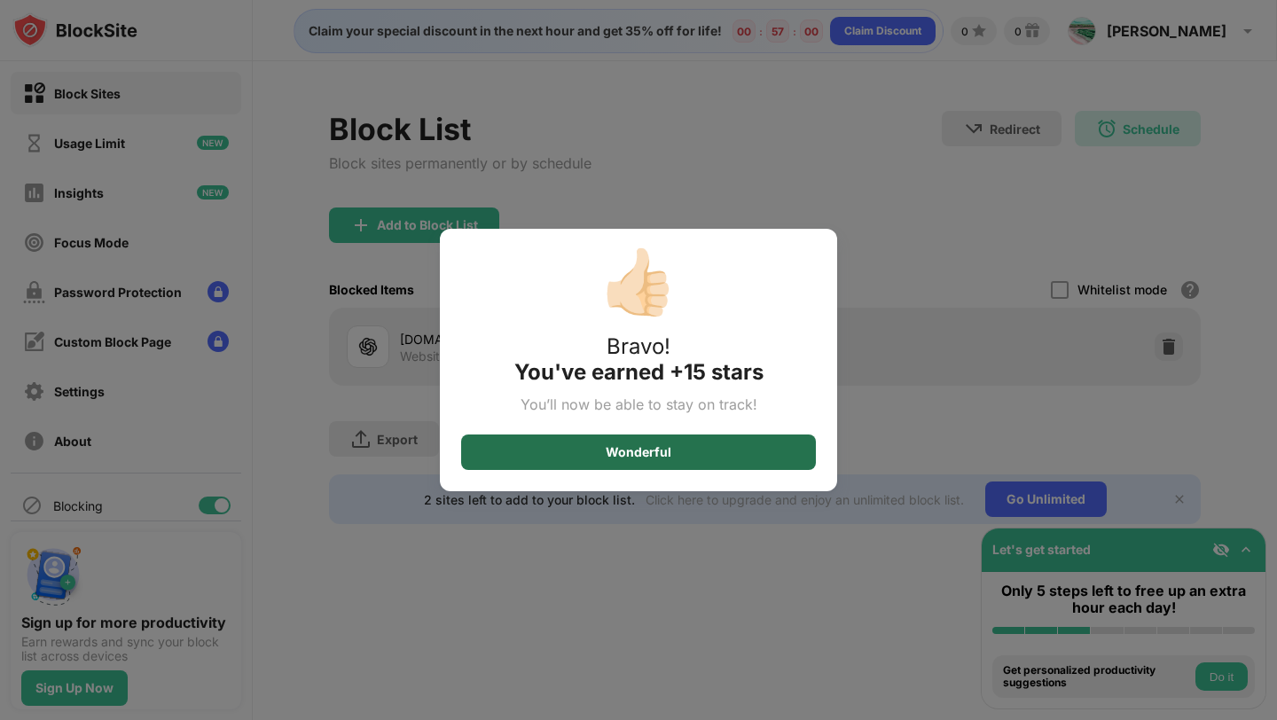
click at [635, 456] on div "Wonderful" at bounding box center [638, 452] width 66 height 14
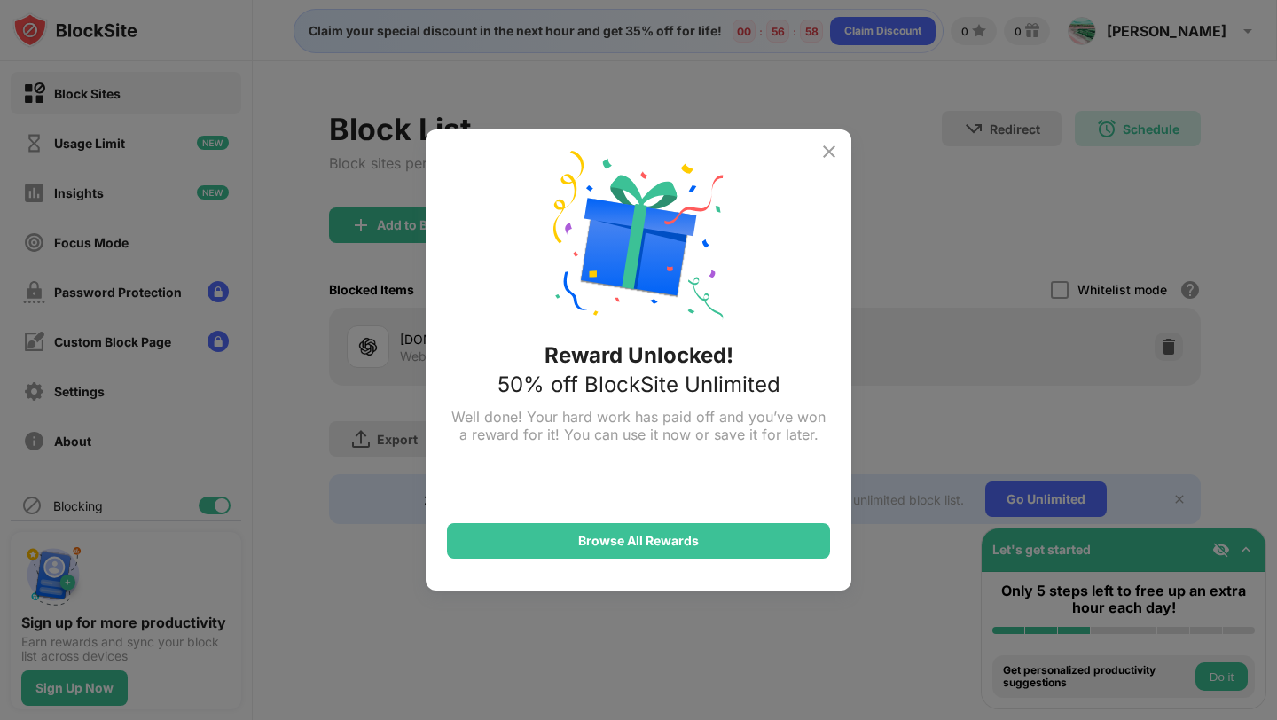
click at [822, 154] on img at bounding box center [828, 151] width 21 height 21
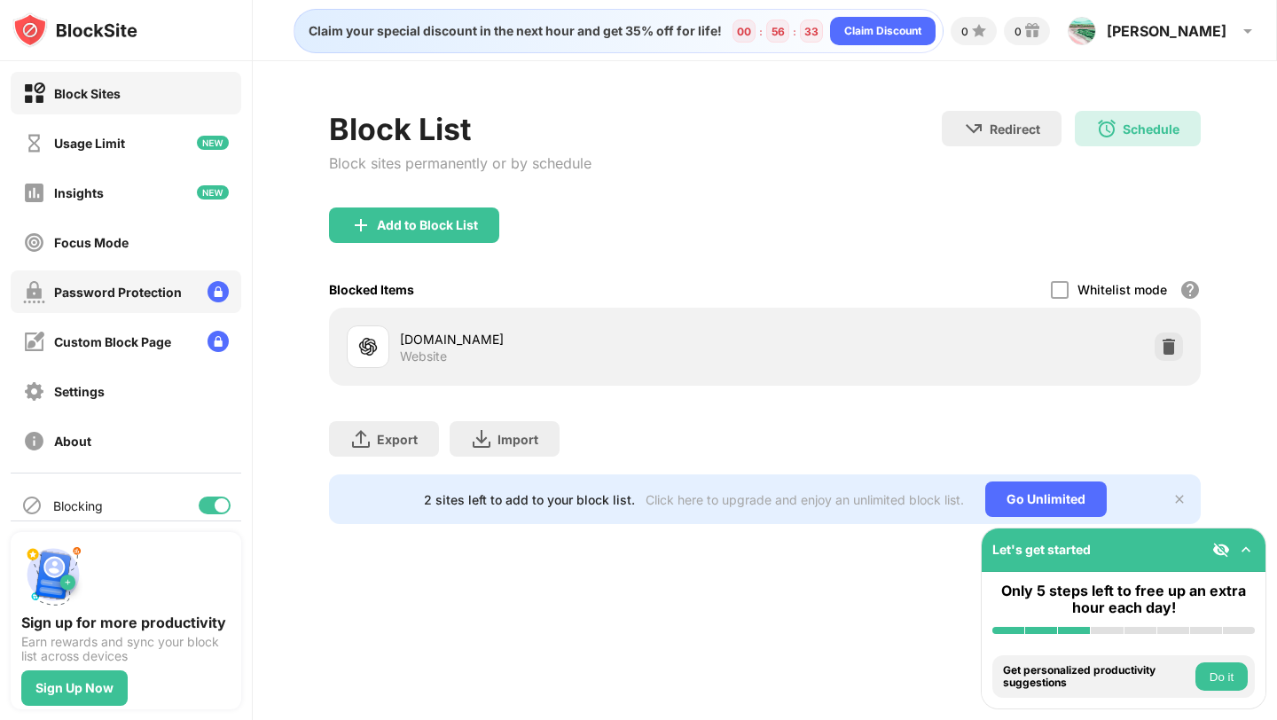
click at [129, 293] on div "Password Protection" at bounding box center [118, 292] width 128 height 15
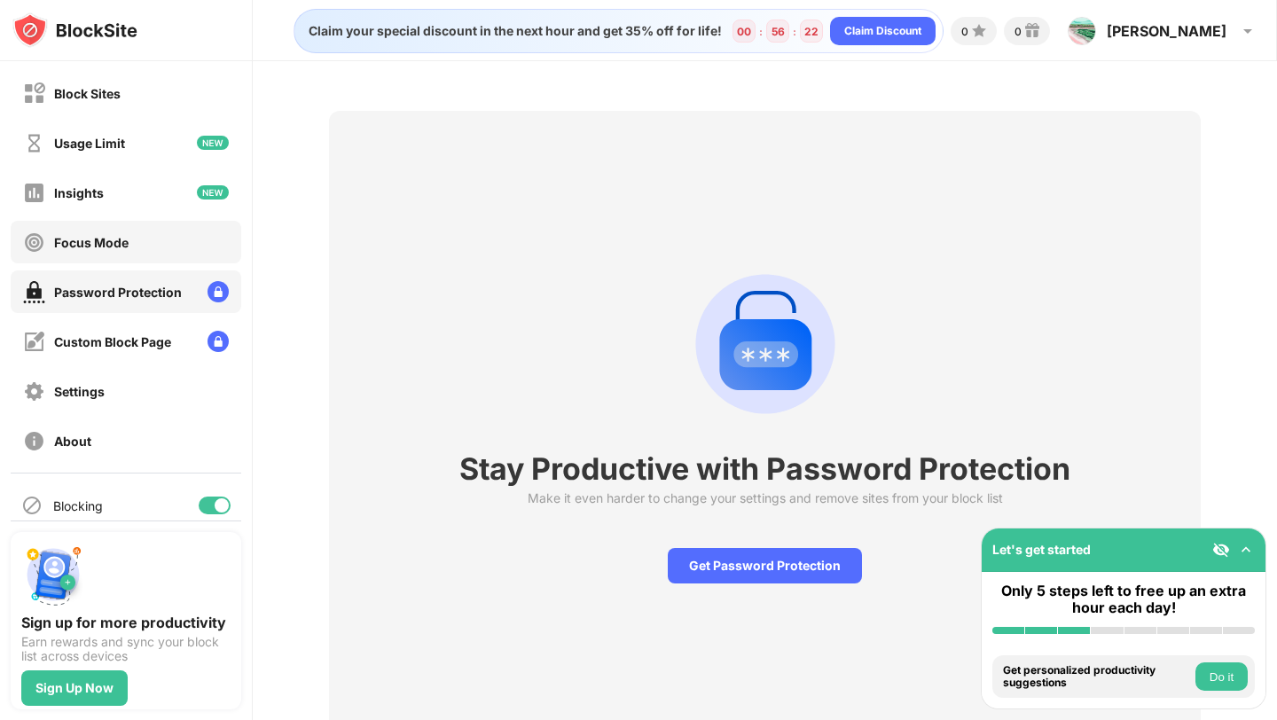
click at [113, 248] on div "Focus Mode" at bounding box center [91, 242] width 74 height 15
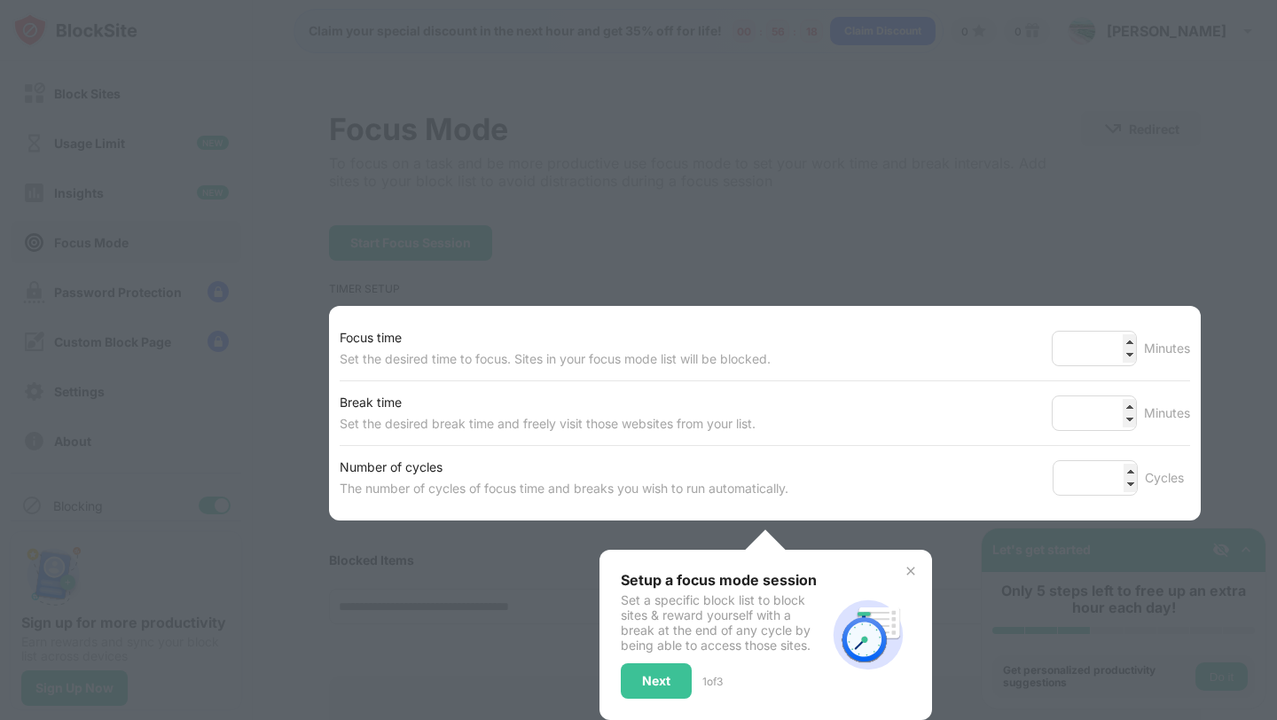
click at [786, 113] on div at bounding box center [638, 360] width 1277 height 720
click at [655, 676] on div "Next" at bounding box center [656, 681] width 28 height 14
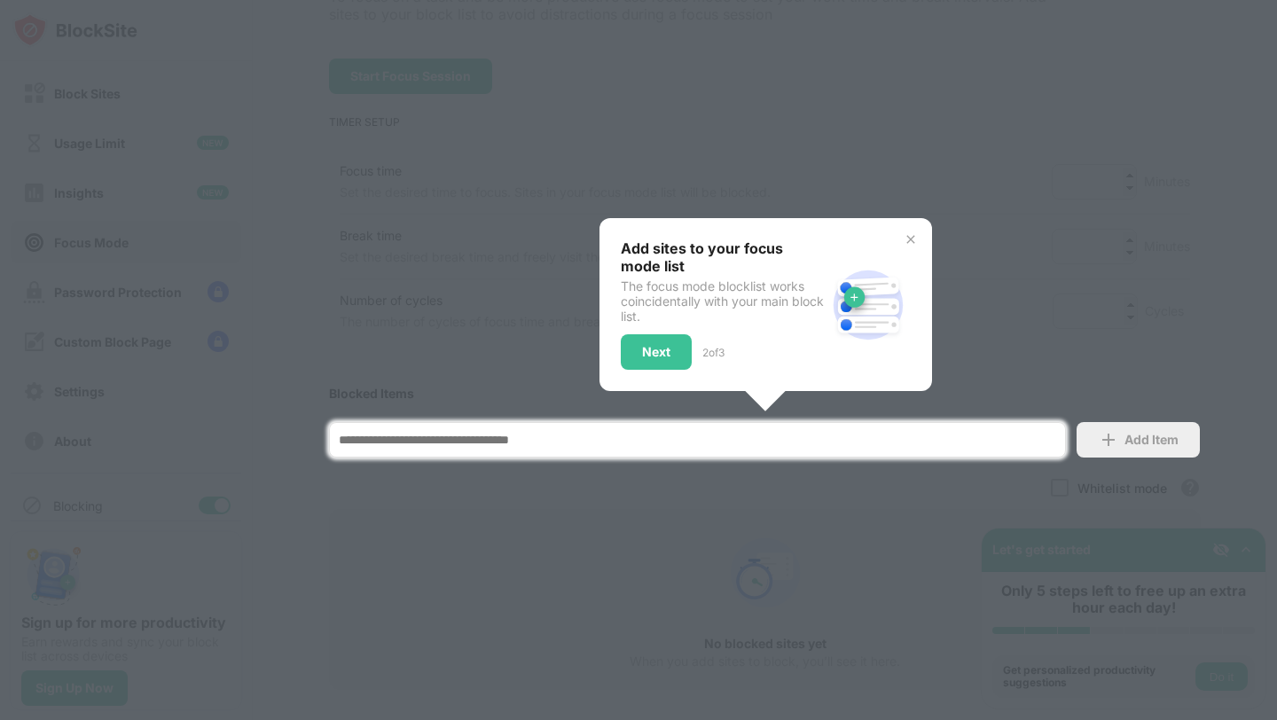
scroll to position [273, 0]
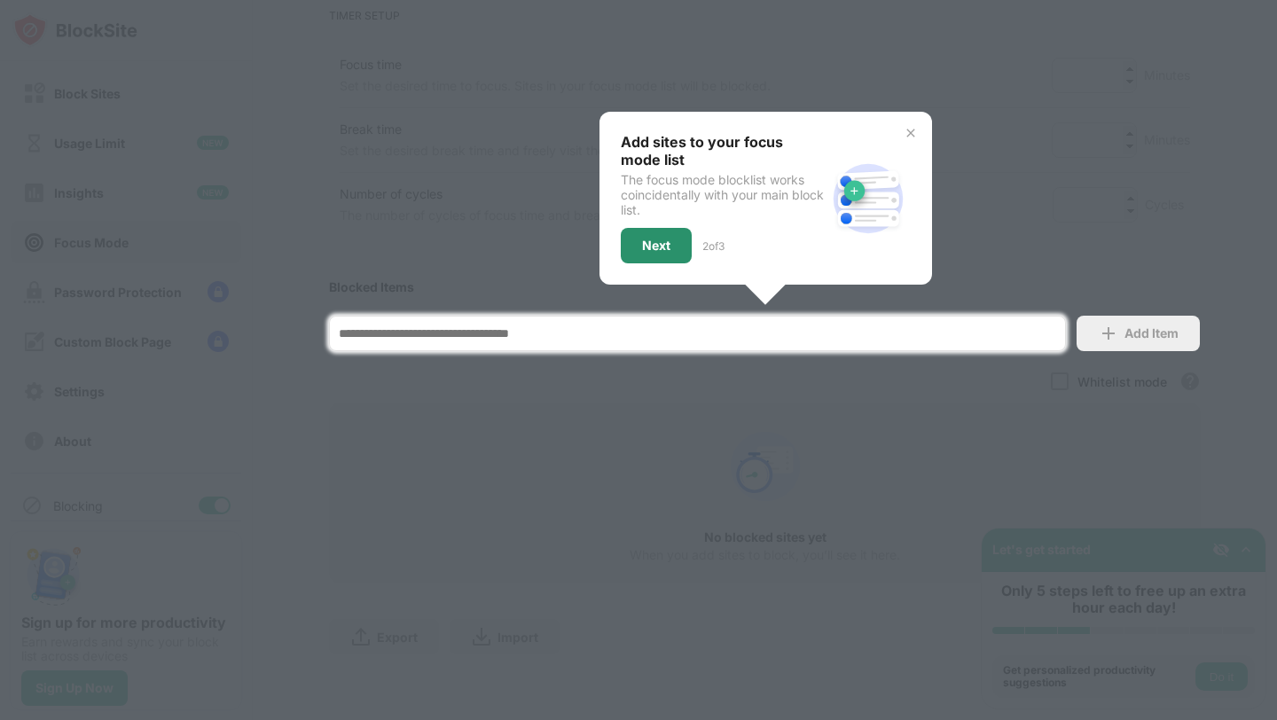
click at [644, 238] on div "Next" at bounding box center [656, 245] width 28 height 14
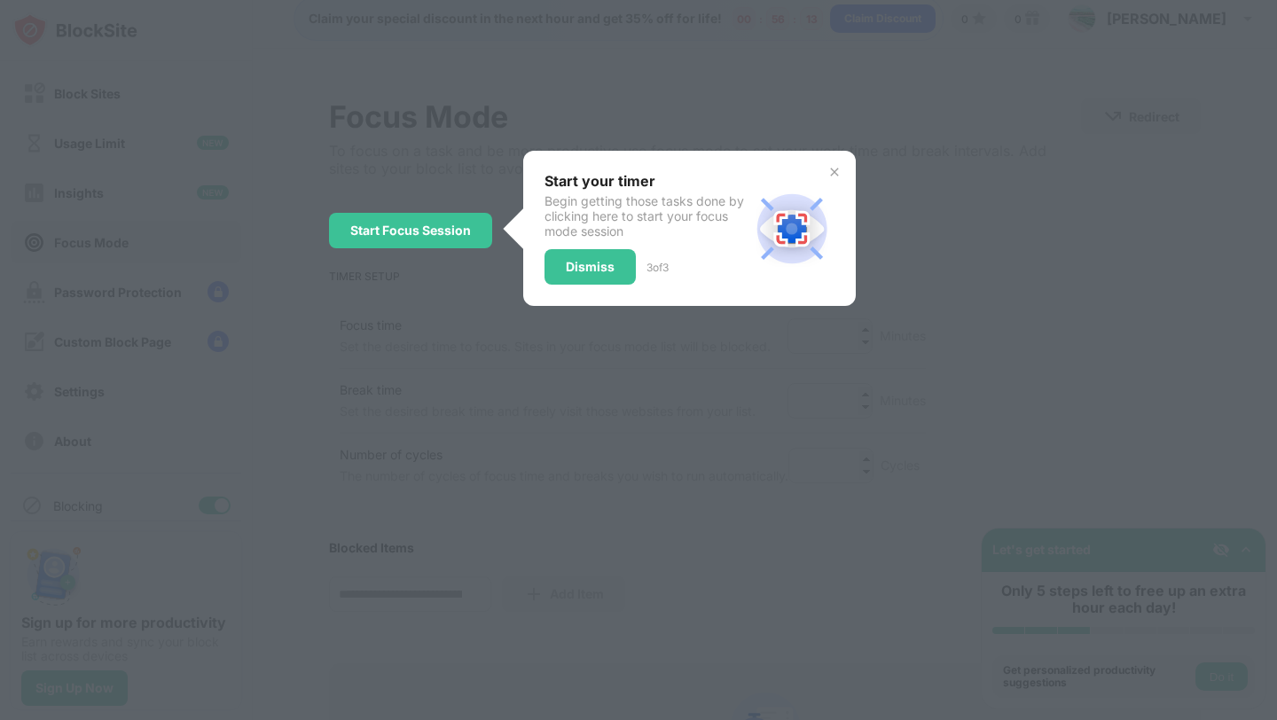
scroll to position [0, 0]
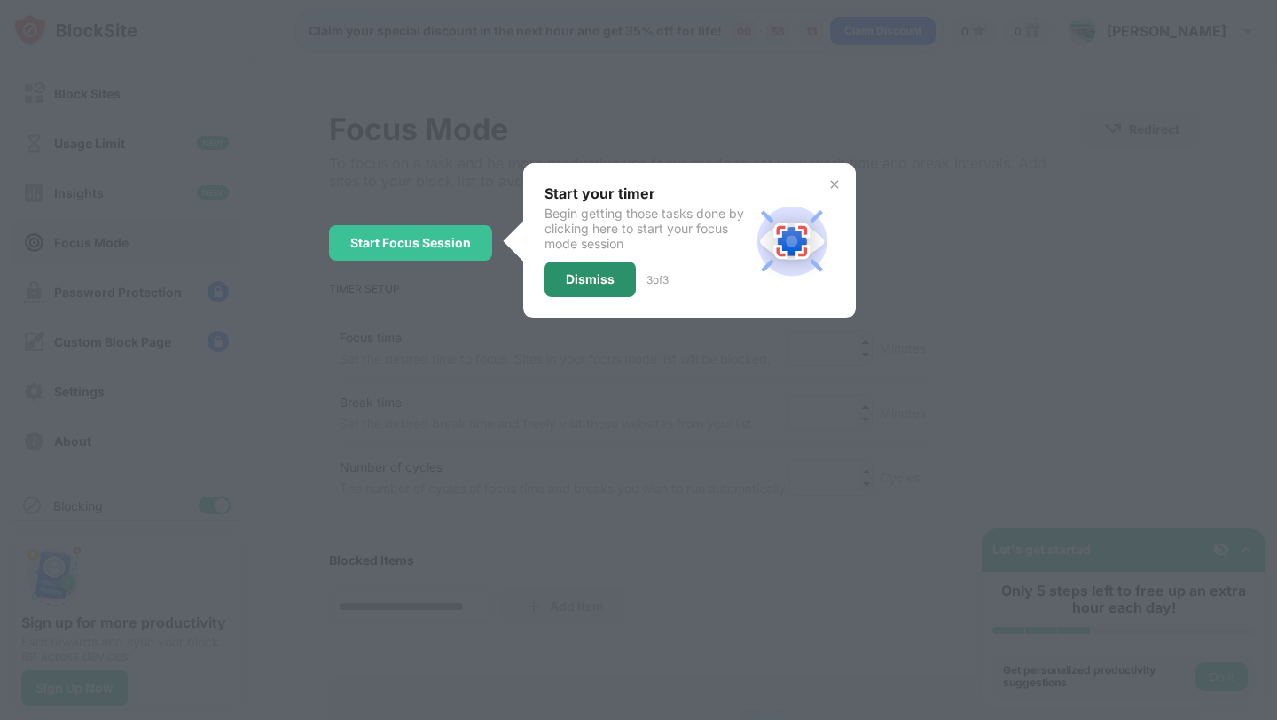
click at [577, 277] on div "Dismiss" at bounding box center [590, 279] width 49 height 14
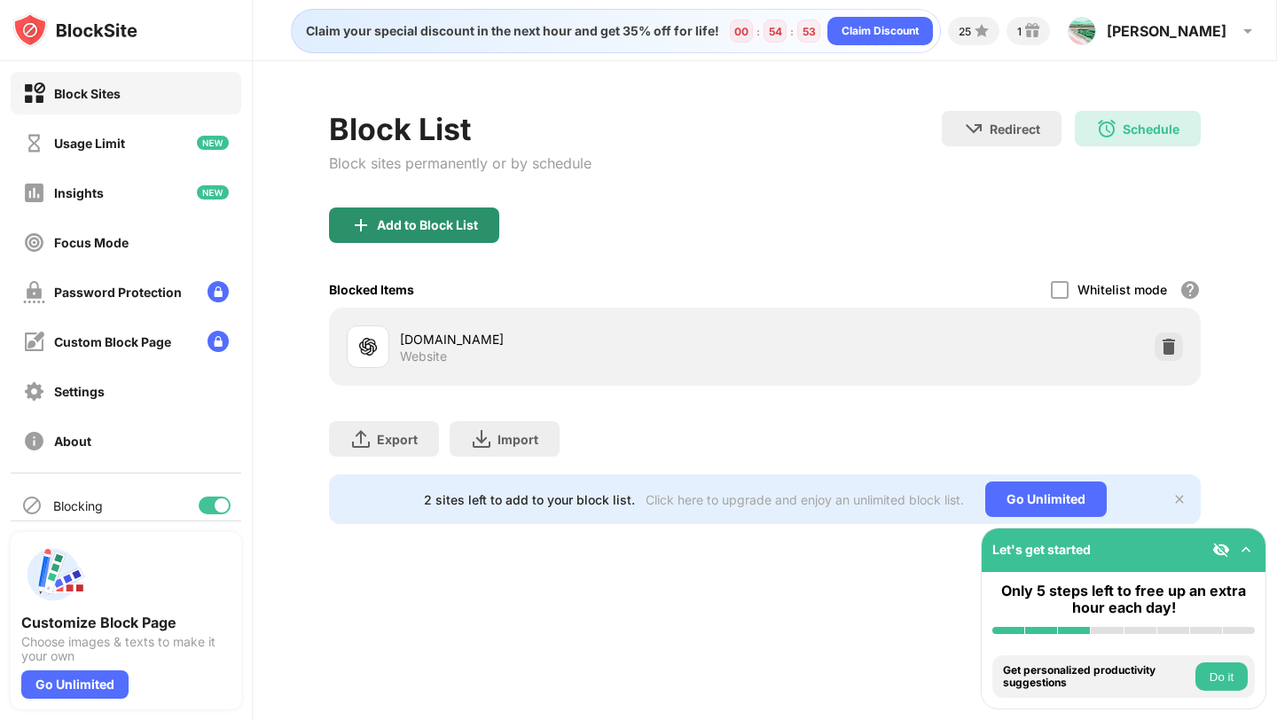
click at [457, 220] on div "Add to Block List" at bounding box center [427, 225] width 101 height 14
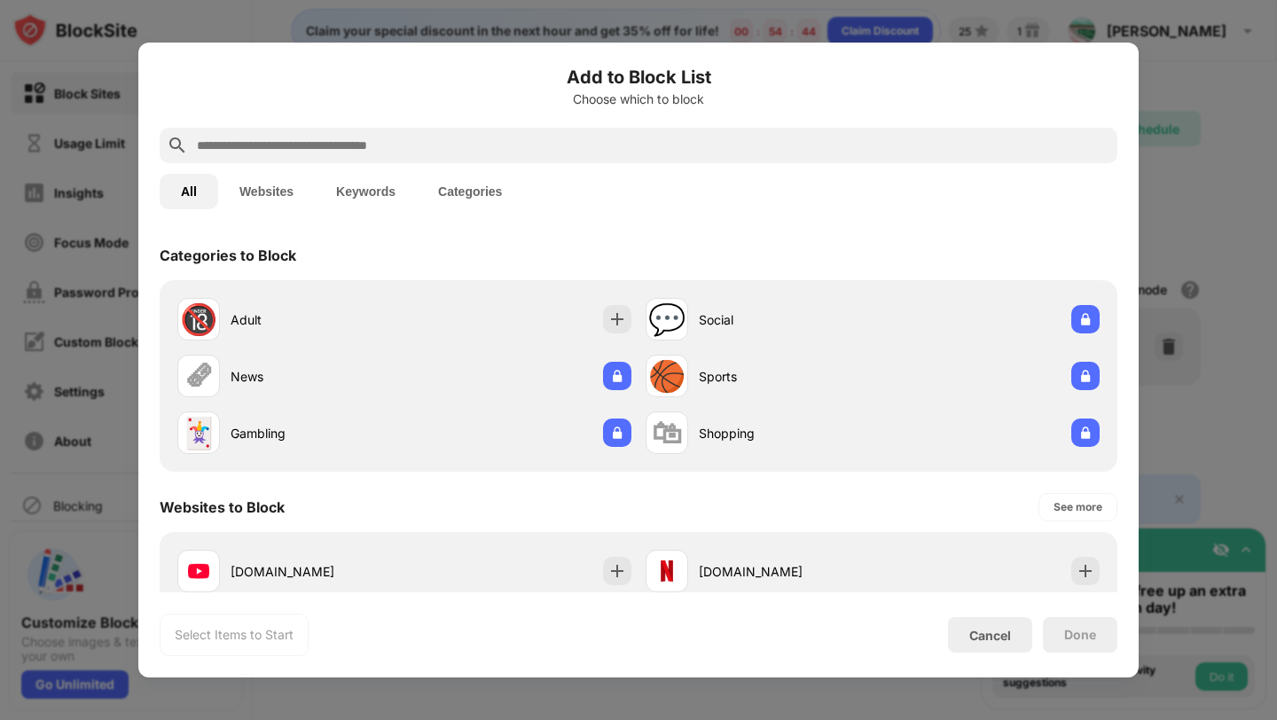
click at [410, 140] on input "text" at bounding box center [652, 145] width 915 height 21
click at [313, 145] on input "text" at bounding box center [652, 145] width 915 height 21
paste input "**********"
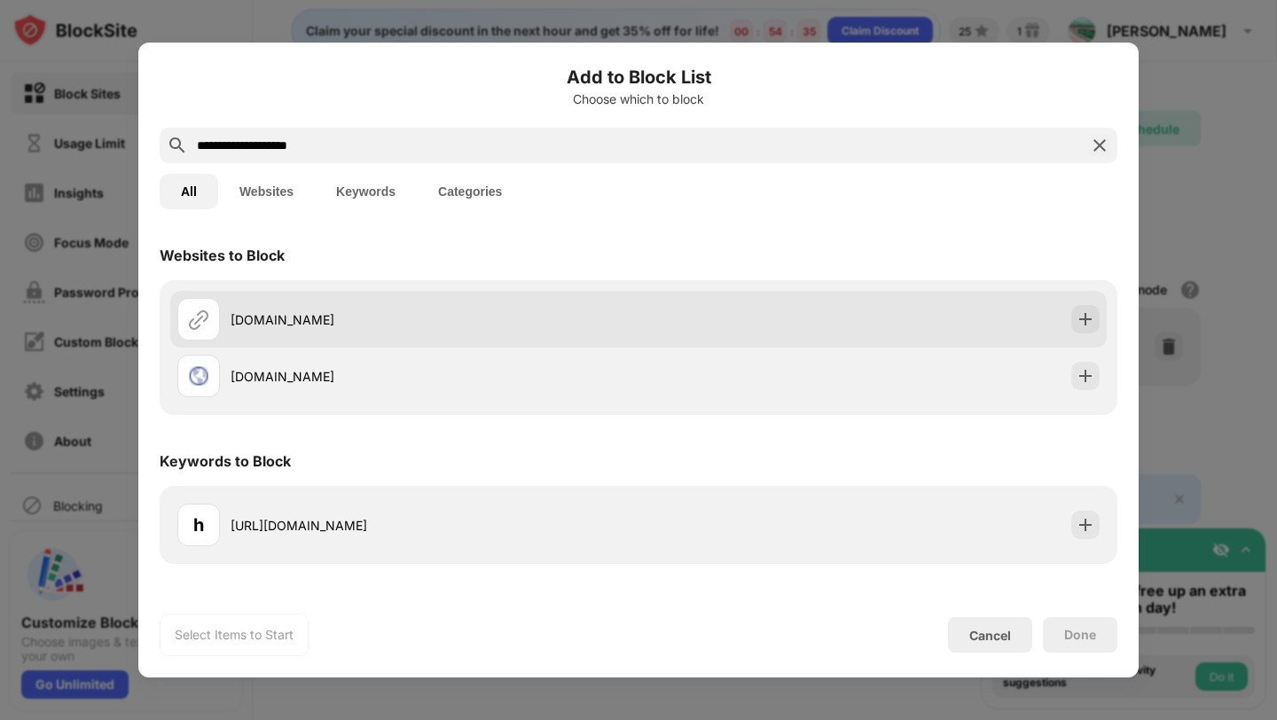
type input "**********"
click at [274, 330] on div "chatgpt.com" at bounding box center [407, 319] width 461 height 43
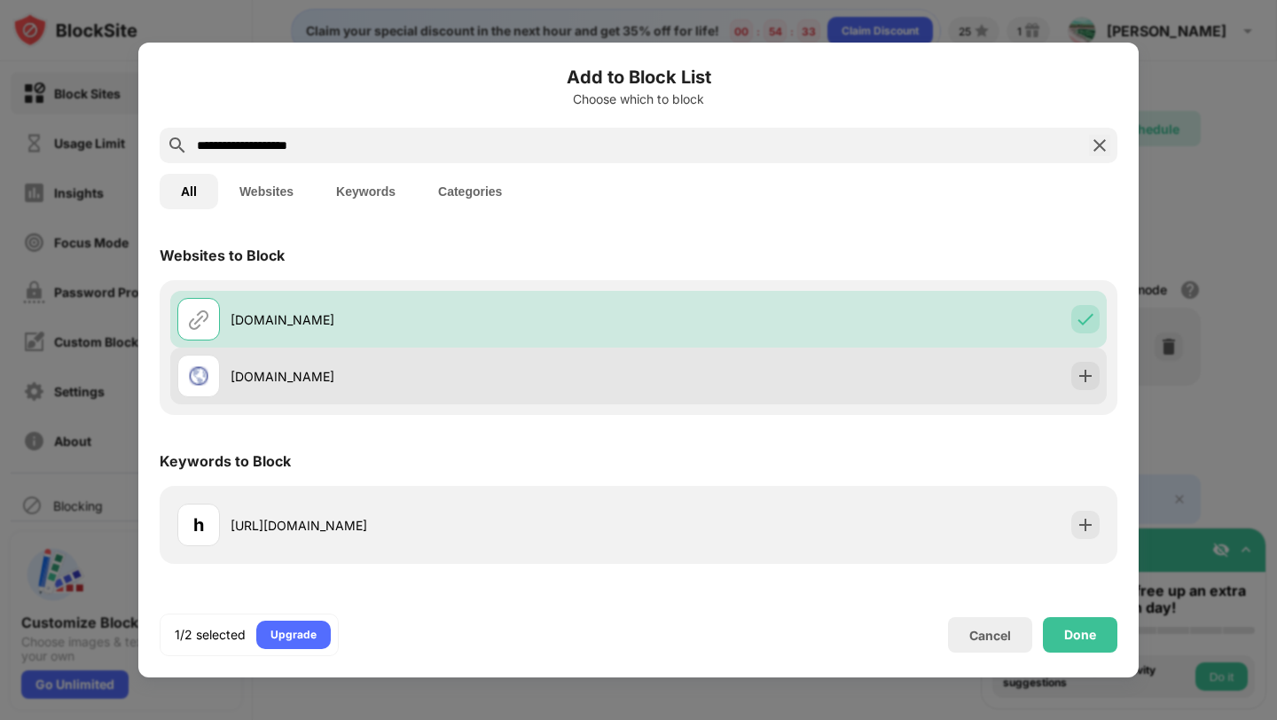
click at [292, 371] on div "chatgpt.com.ua" at bounding box center [434, 376] width 408 height 19
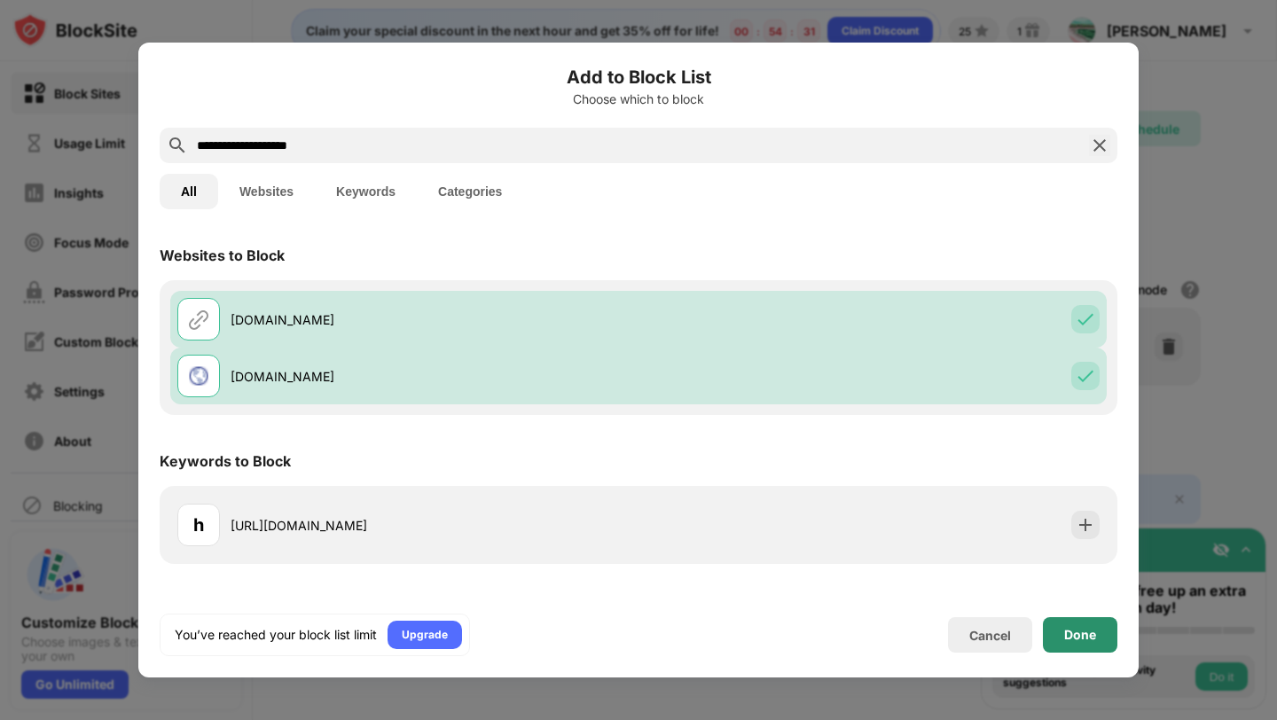
click at [1069, 626] on div "Done" at bounding box center [1080, 634] width 74 height 35
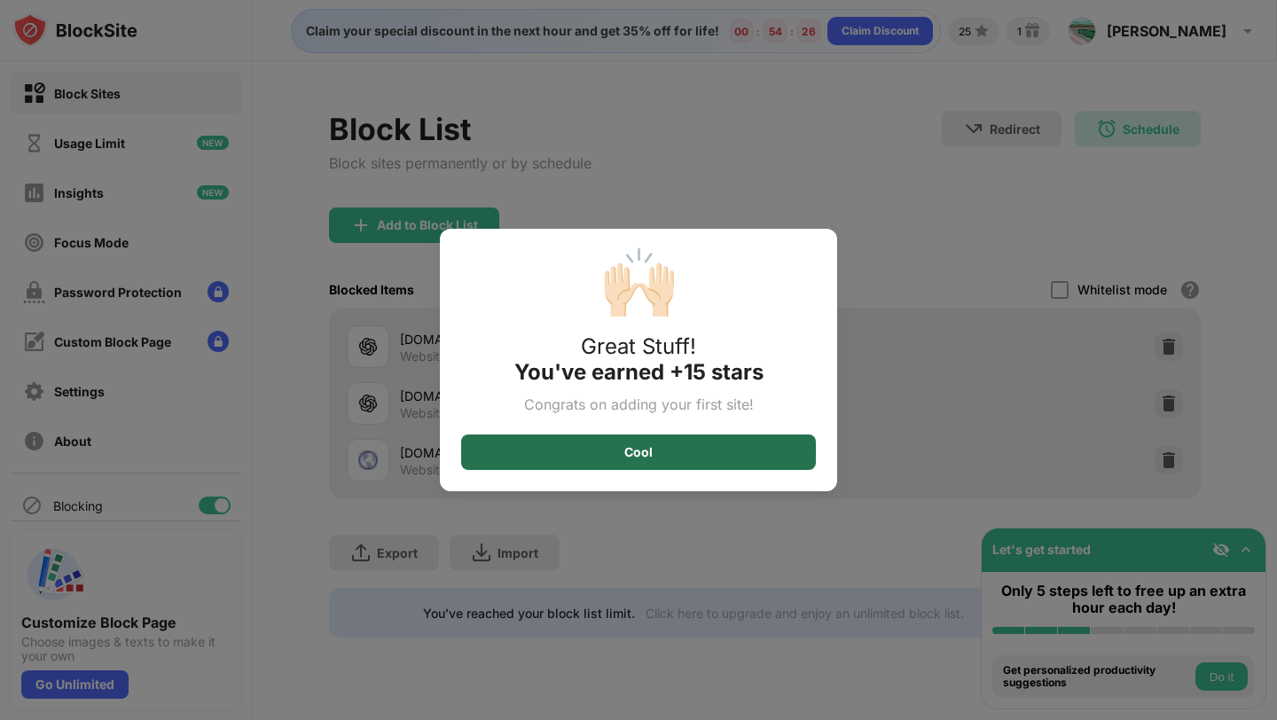
click at [724, 467] on div "Cool" at bounding box center [638, 451] width 355 height 35
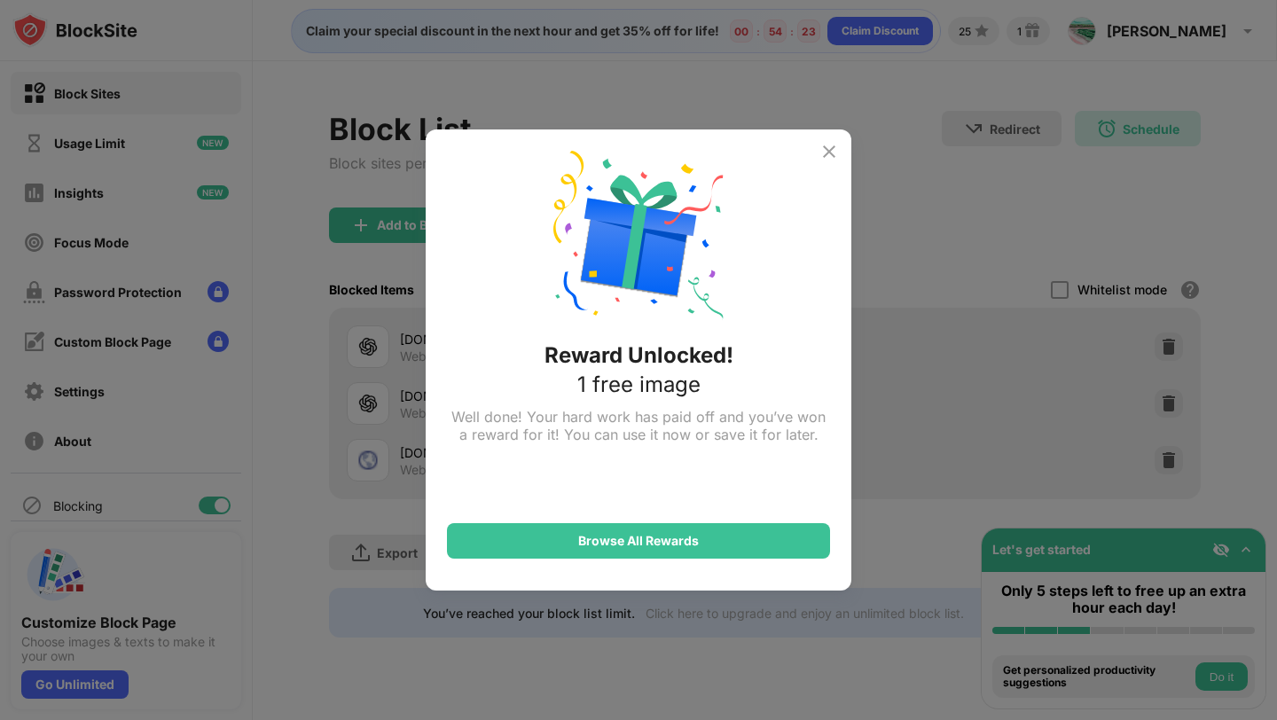
click at [827, 152] on img at bounding box center [828, 151] width 21 height 21
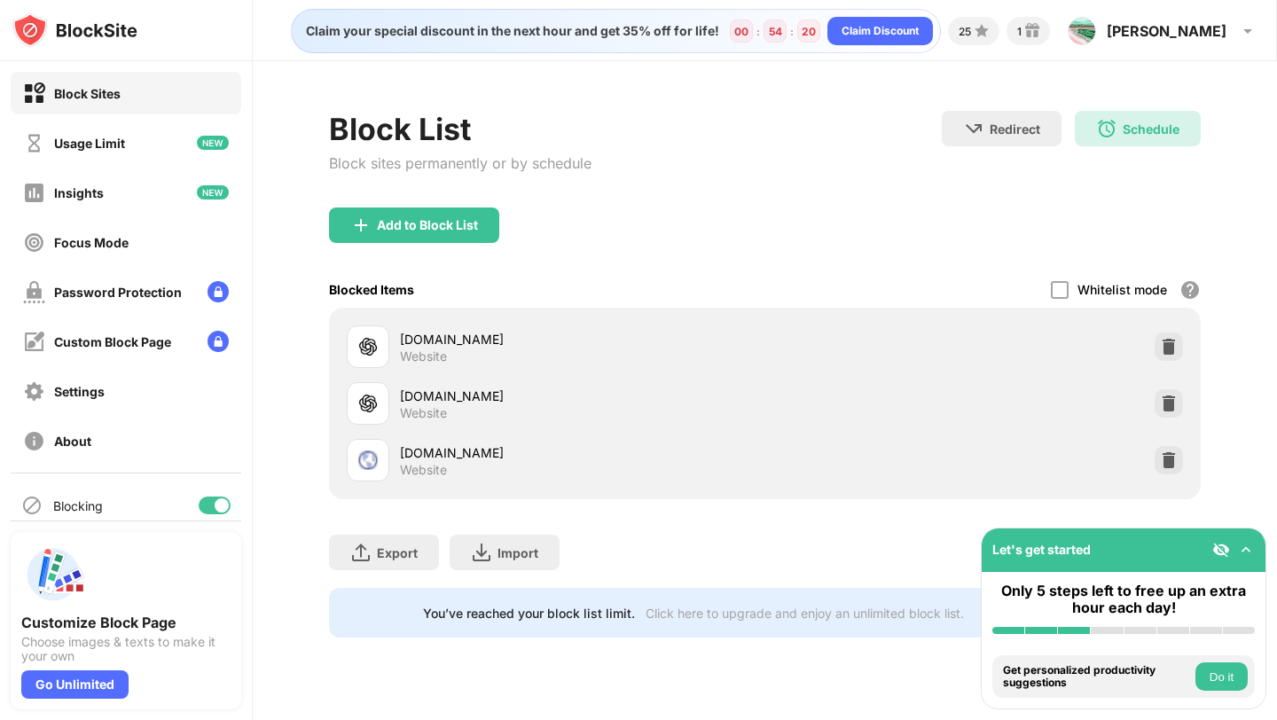
click at [819, 260] on div "Add to Block List" at bounding box center [764, 239] width 871 height 64
click at [821, 236] on div "Add to Block List" at bounding box center [764, 239] width 871 height 64
